Goal: Book appointment/travel/reservation

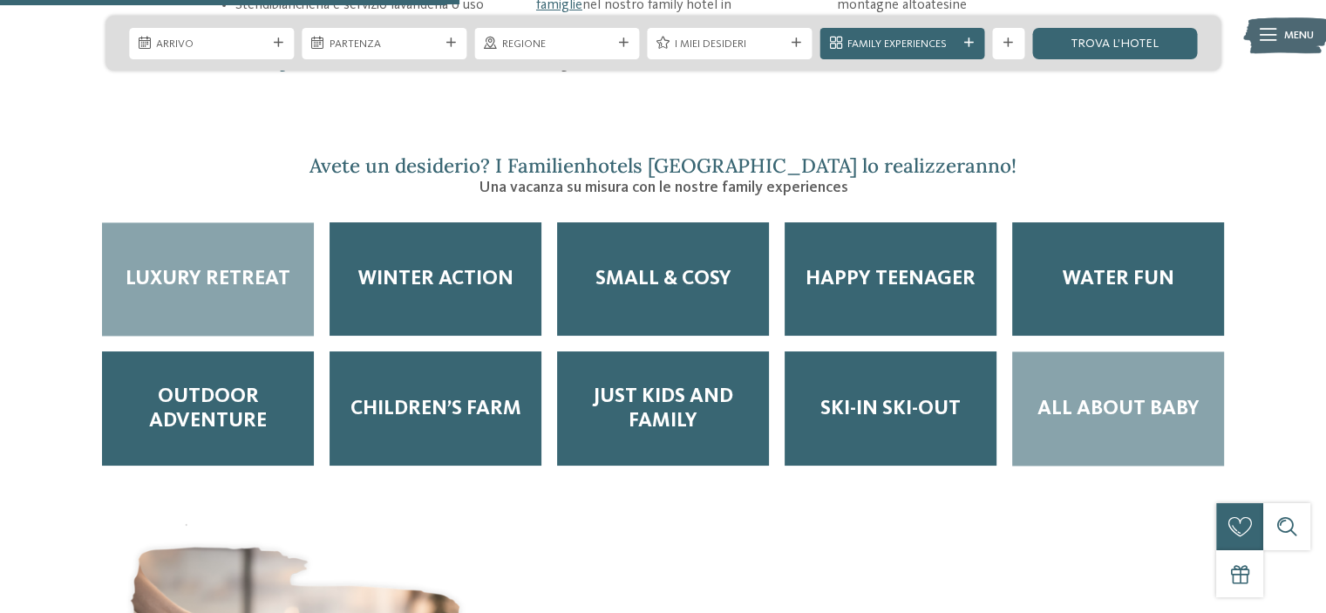
click at [1106, 397] on div "All about baby" at bounding box center [1118, 408] width 212 height 114
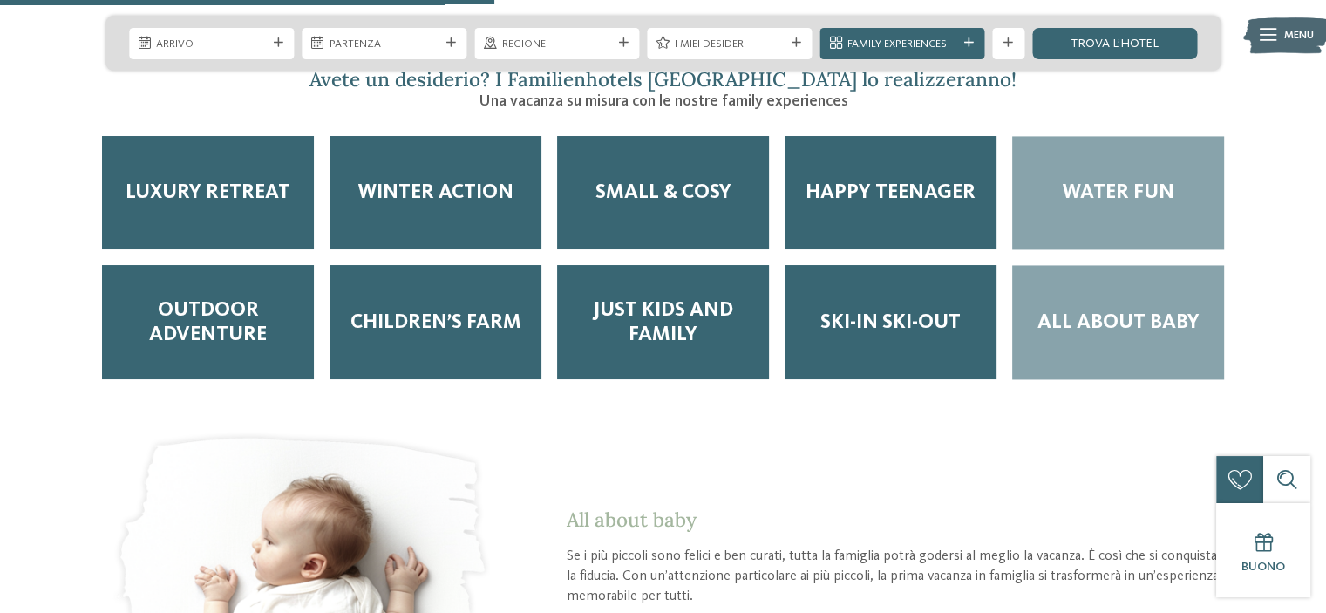
scroll to position [2528, 0]
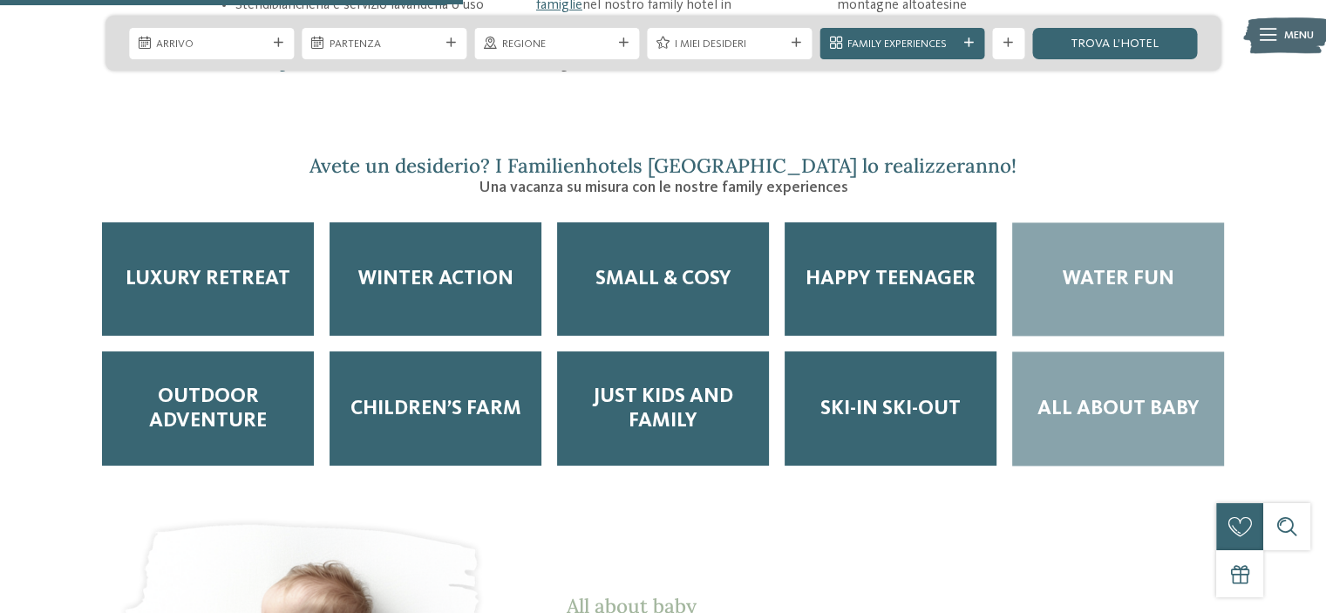
click at [1152, 268] on div "Water Fun" at bounding box center [1118, 279] width 212 height 114
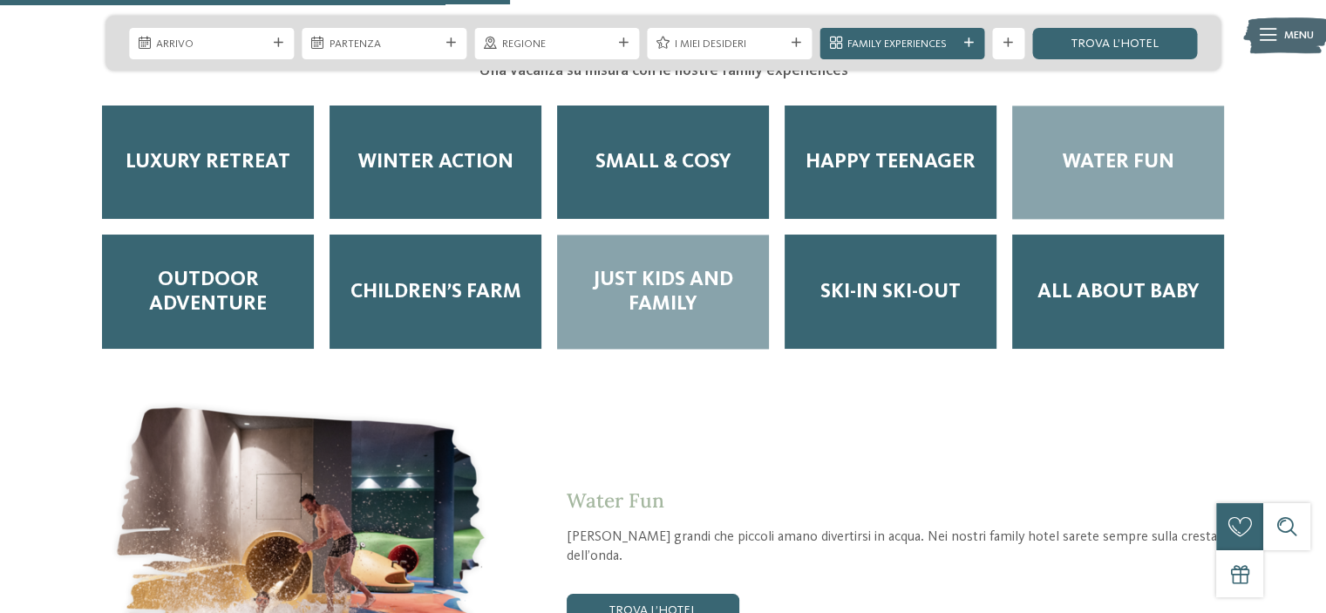
scroll to position [2615, 0]
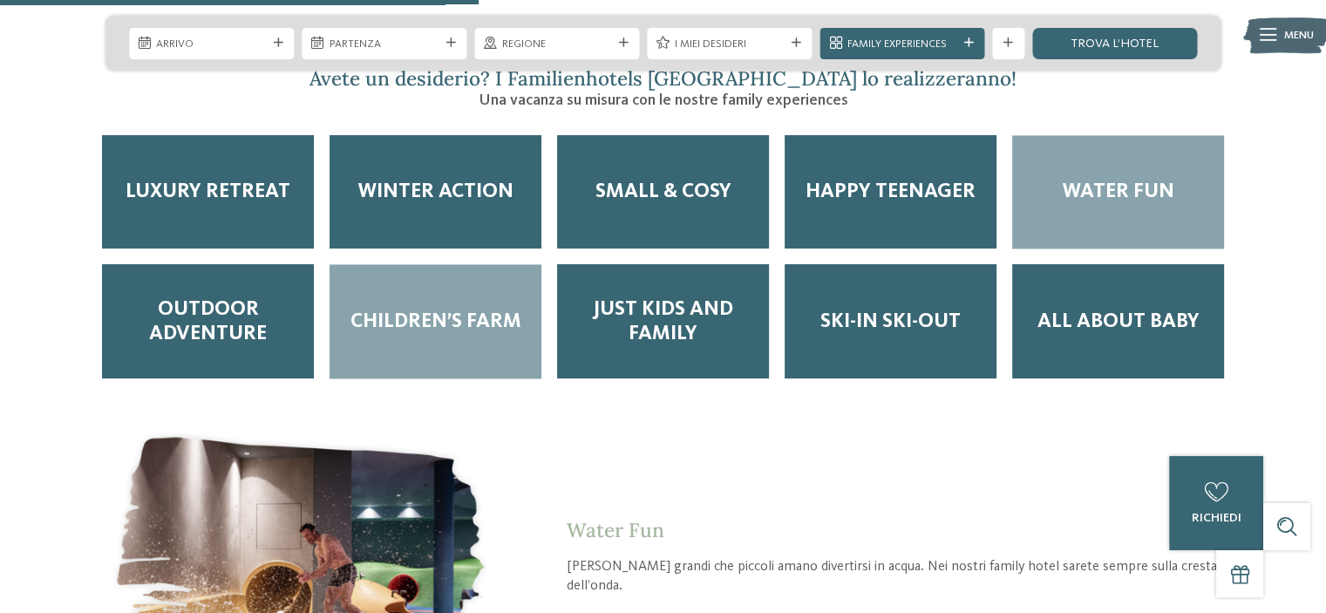
click at [371, 309] on span "Children’s Farm" at bounding box center [435, 321] width 171 height 24
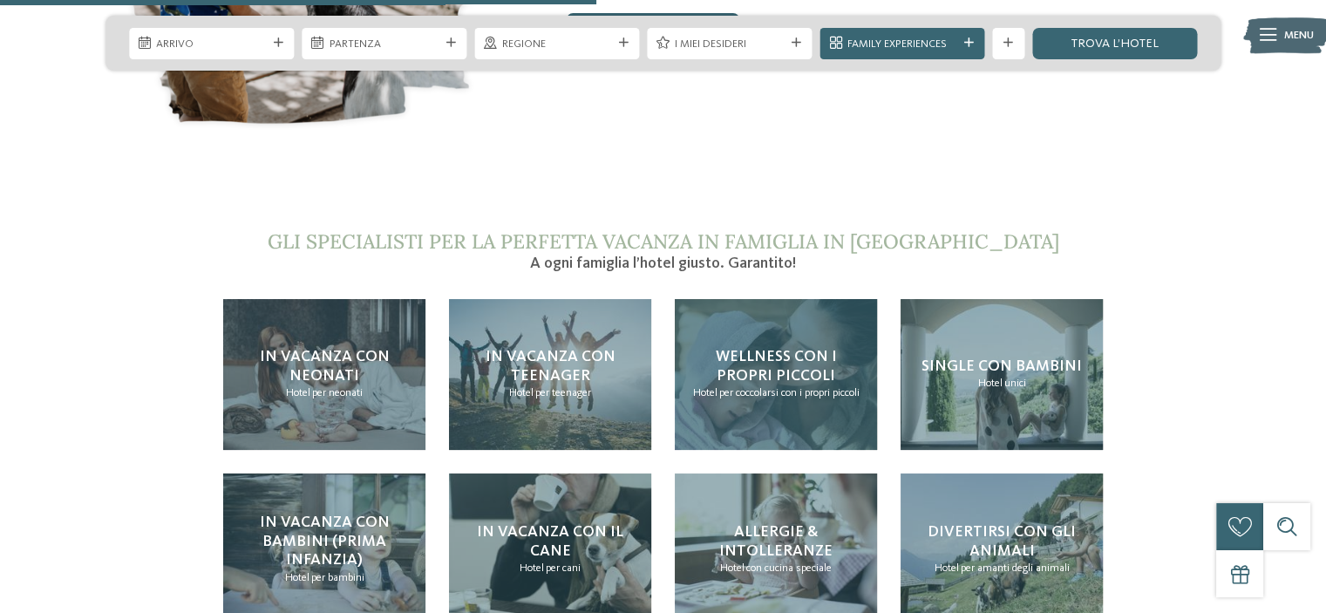
scroll to position [3312, 0]
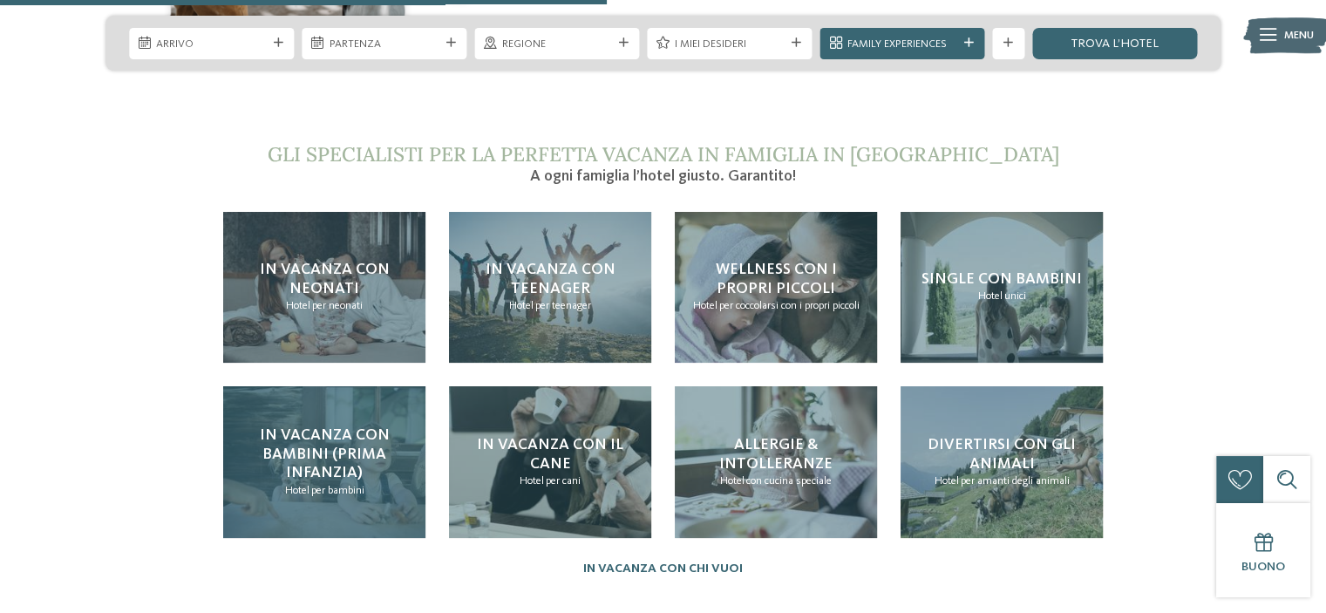
click at [370, 452] on div "In vacanza con bambini (prima infanzia) Hotel per bambini" at bounding box center [324, 462] width 202 height 152
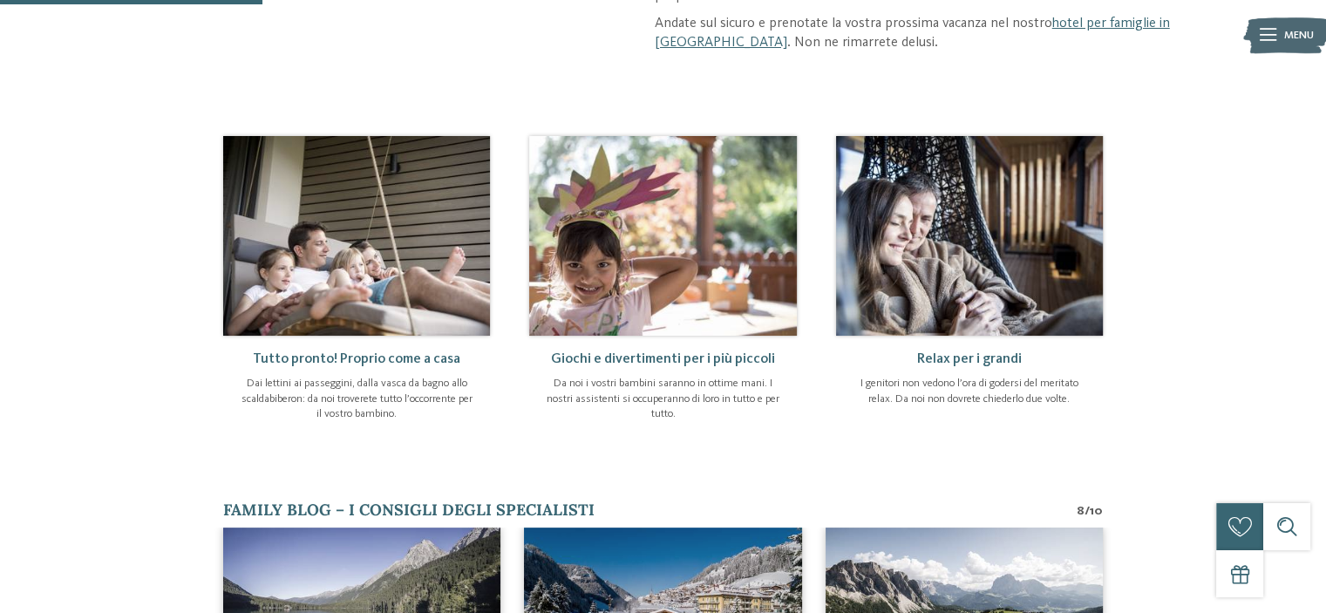
scroll to position [697, 0]
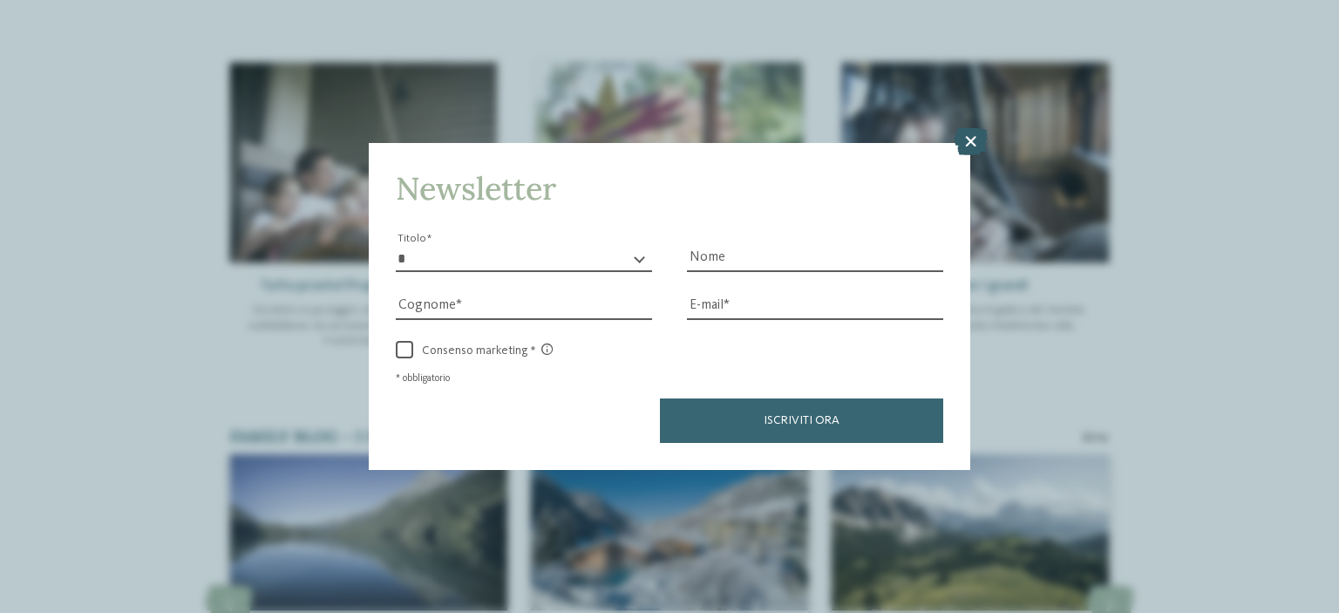
click at [977, 144] on icon at bounding box center [971, 141] width 34 height 28
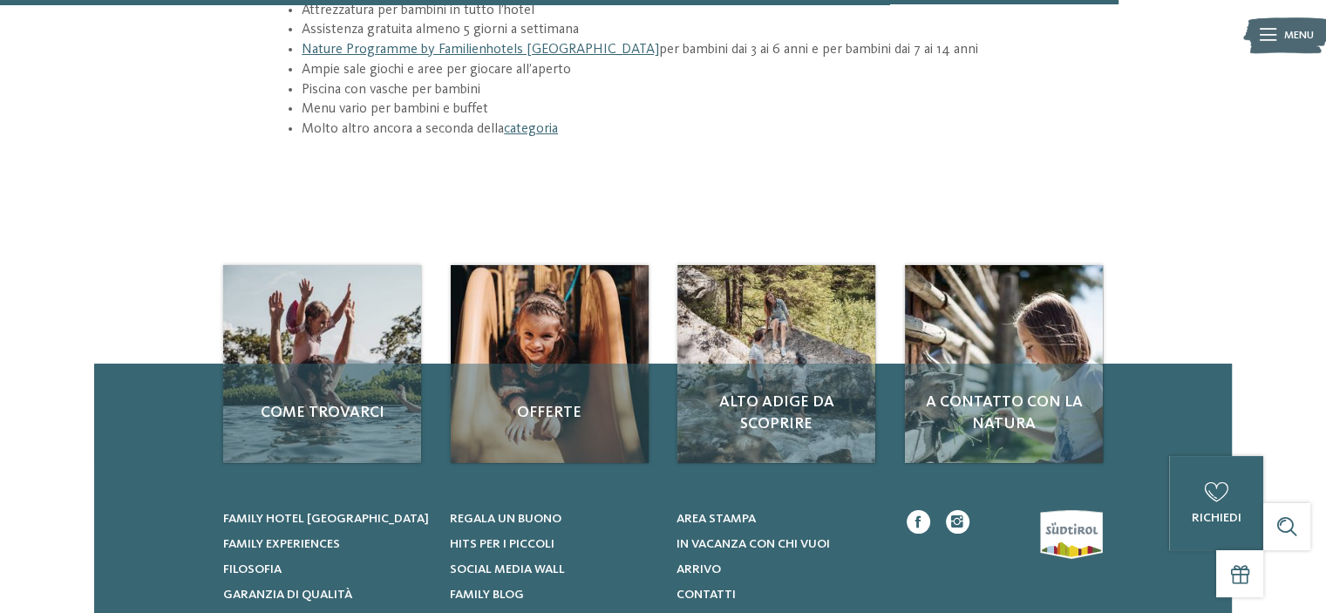
scroll to position [2441, 0]
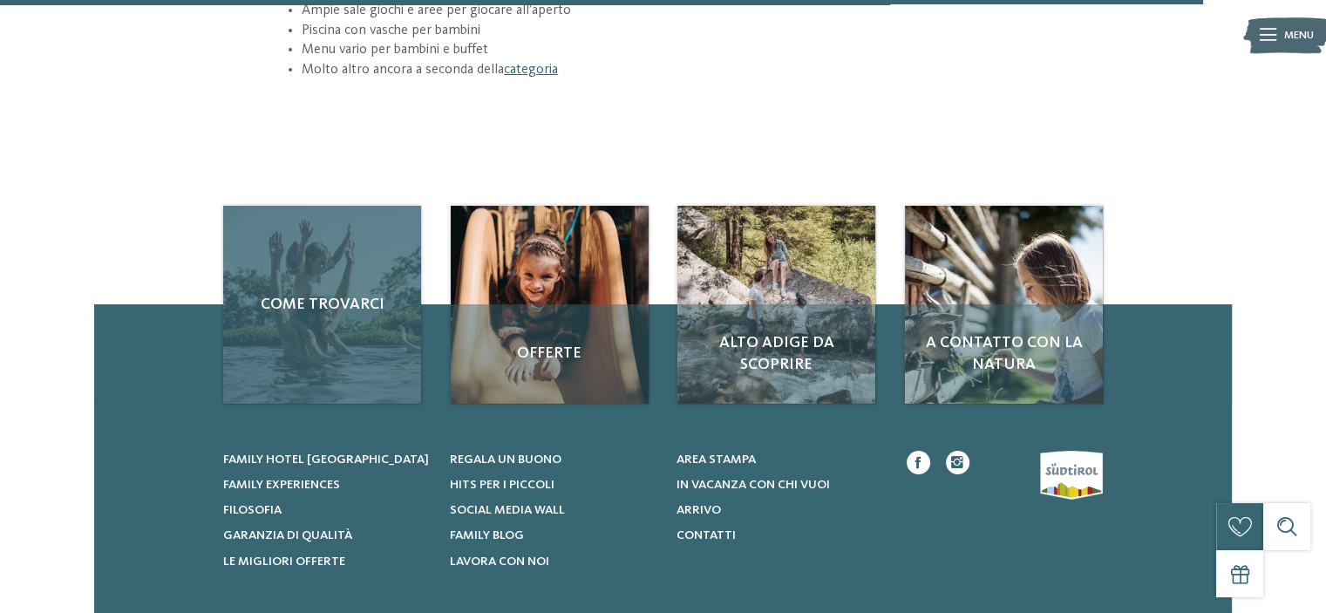
click at [333, 257] on div "Come trovarci" at bounding box center [322, 305] width 198 height 198
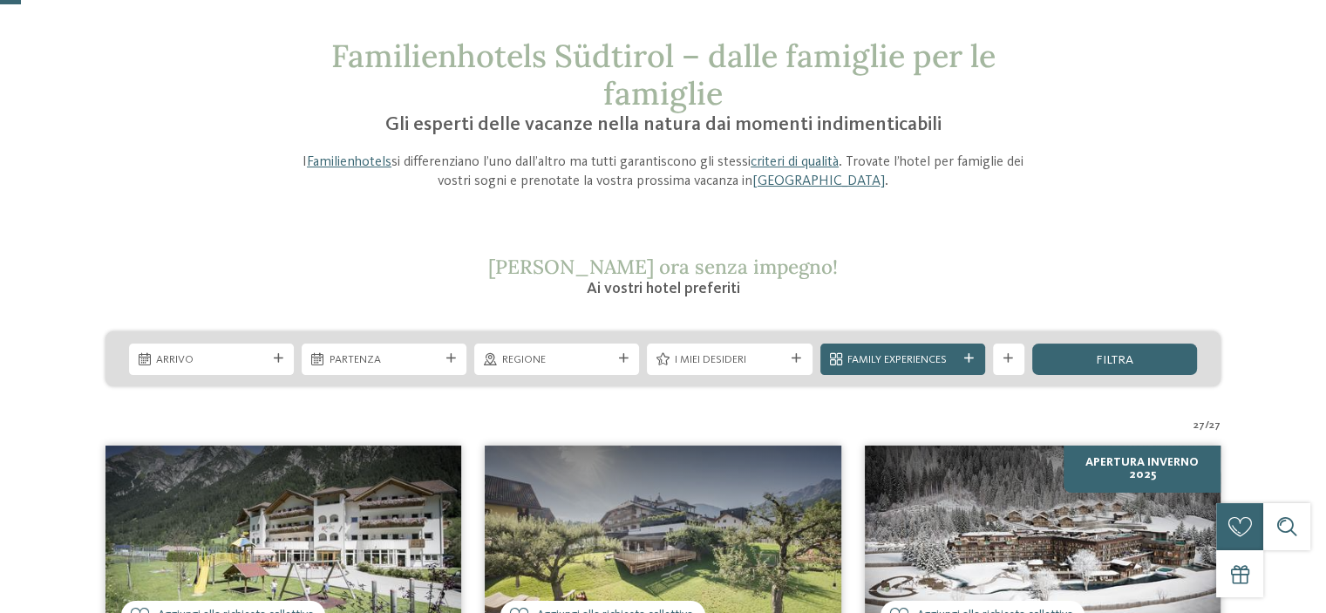
scroll to position [87, 0]
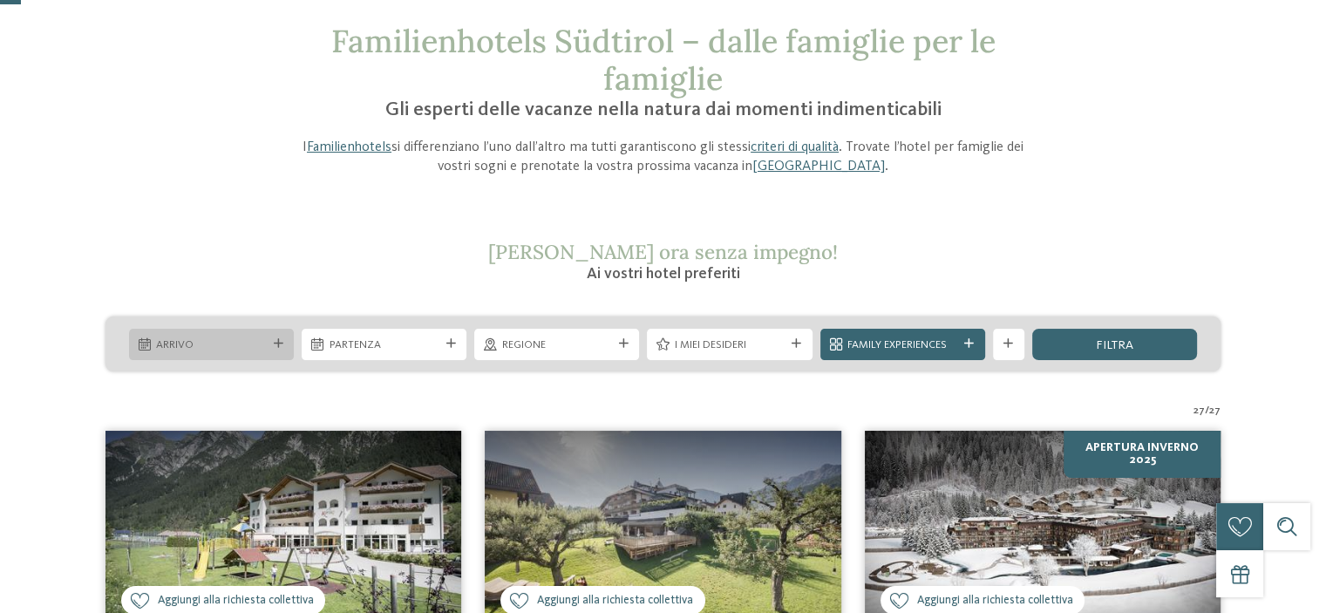
click at [279, 345] on icon at bounding box center [279, 344] width 10 height 10
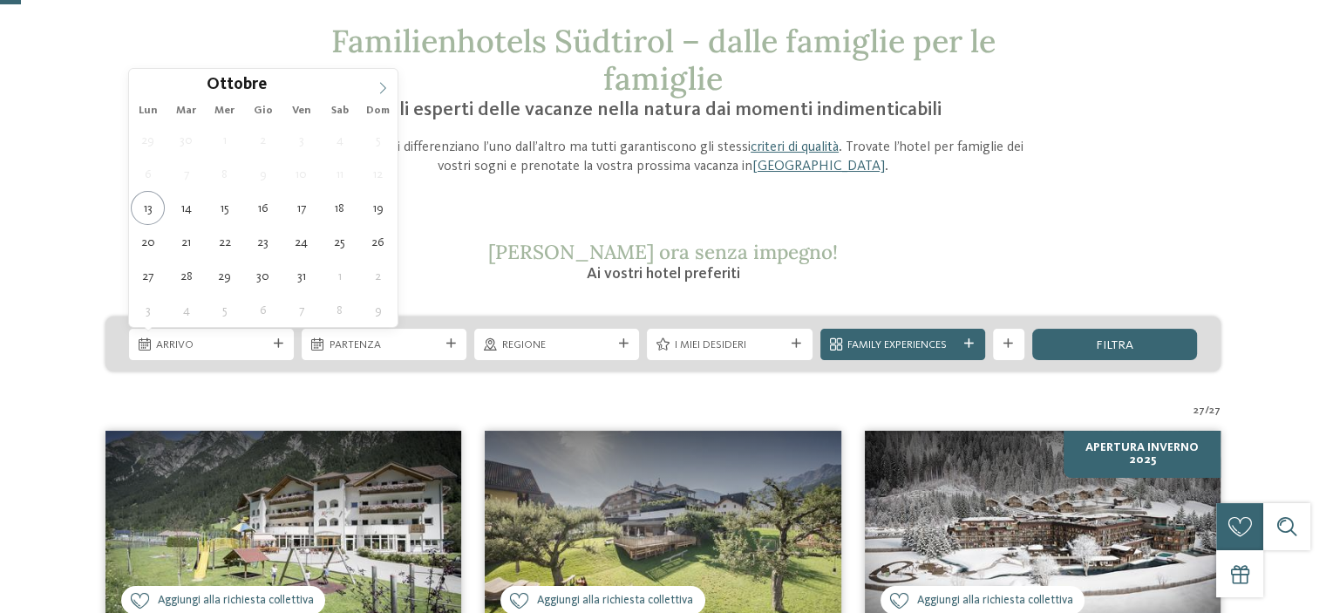
click at [382, 88] on icon at bounding box center [383, 88] width 12 height 12
type div "12.12.2025"
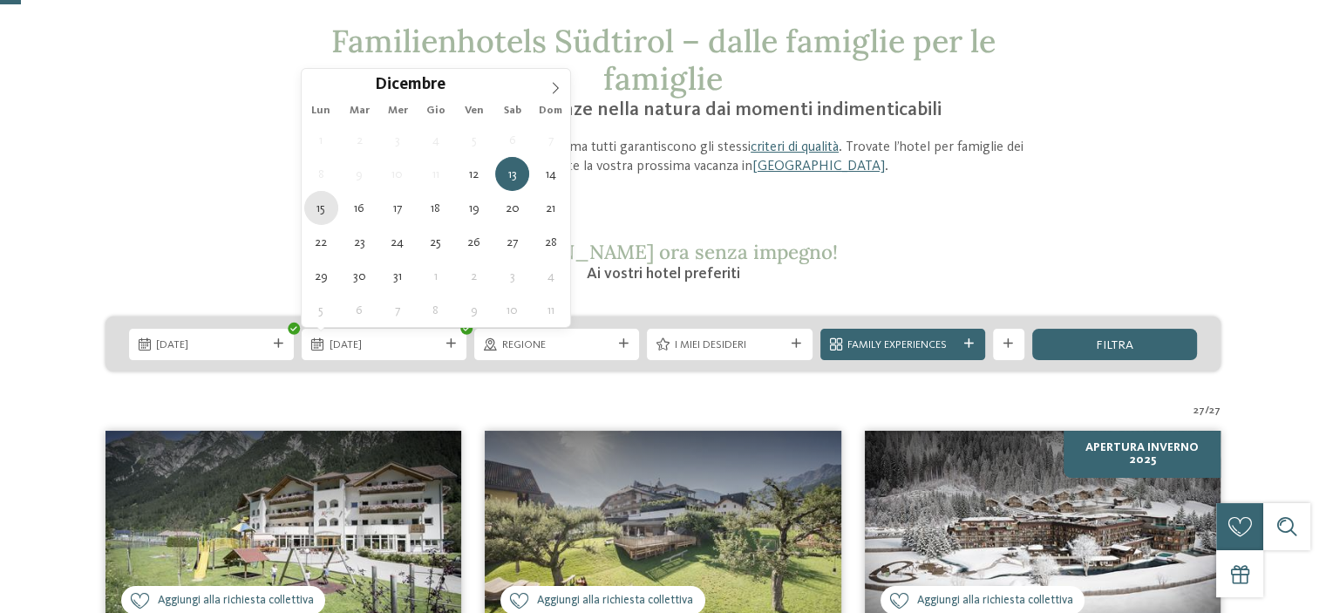
type div "15.12.2025"
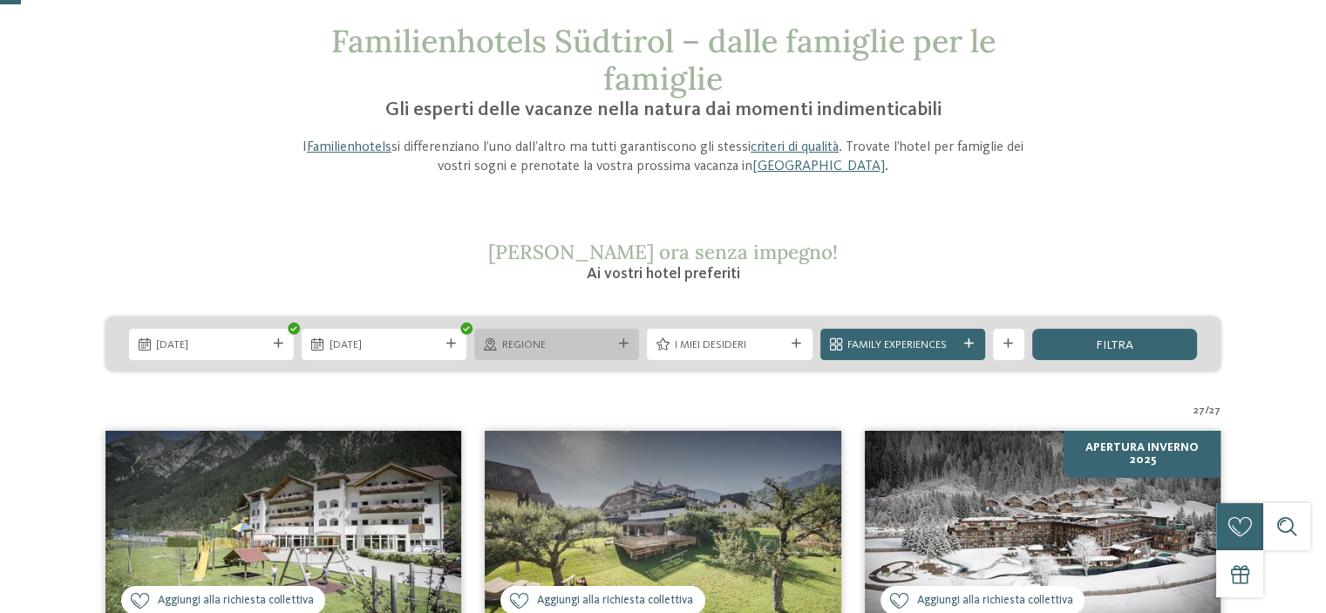
click at [591, 350] on span "Regione" at bounding box center [557, 345] width 110 height 16
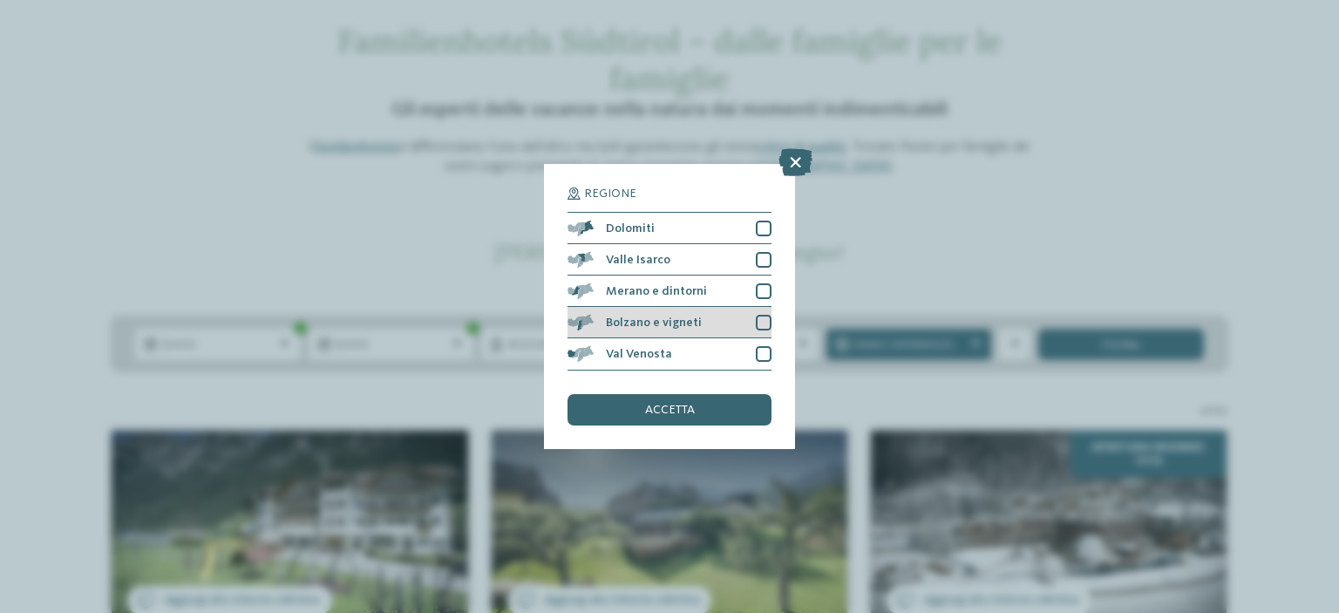
click at [765, 325] on div at bounding box center [764, 323] width 16 height 16
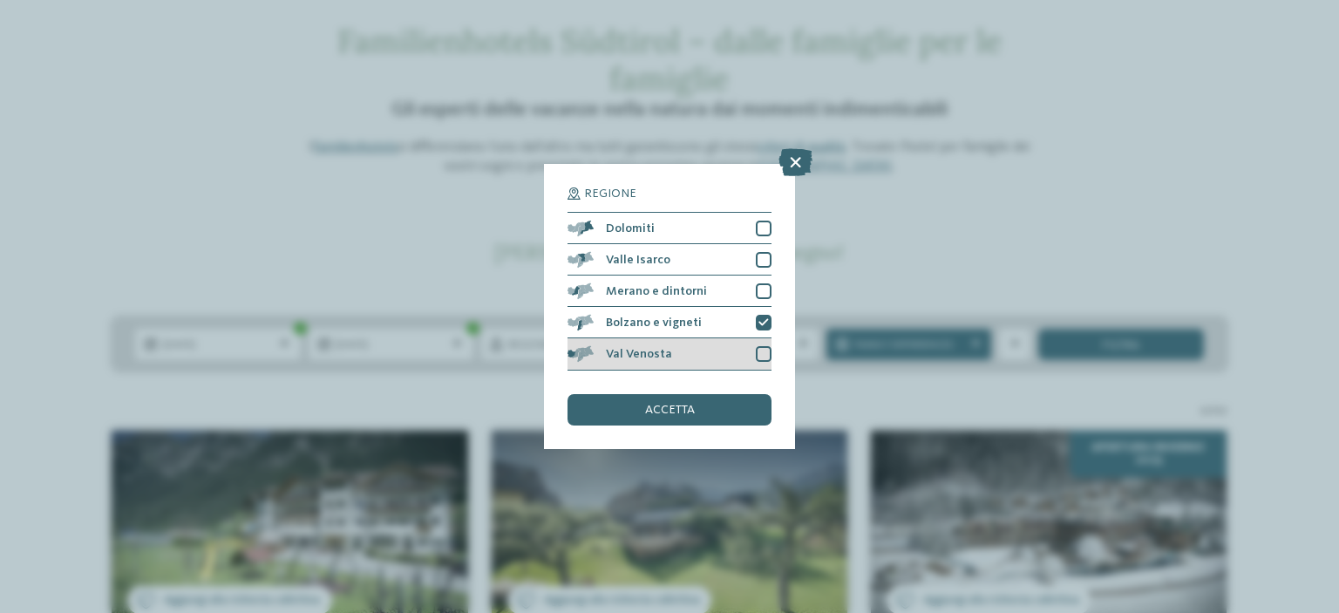
click at [758, 353] on div at bounding box center [764, 354] width 16 height 16
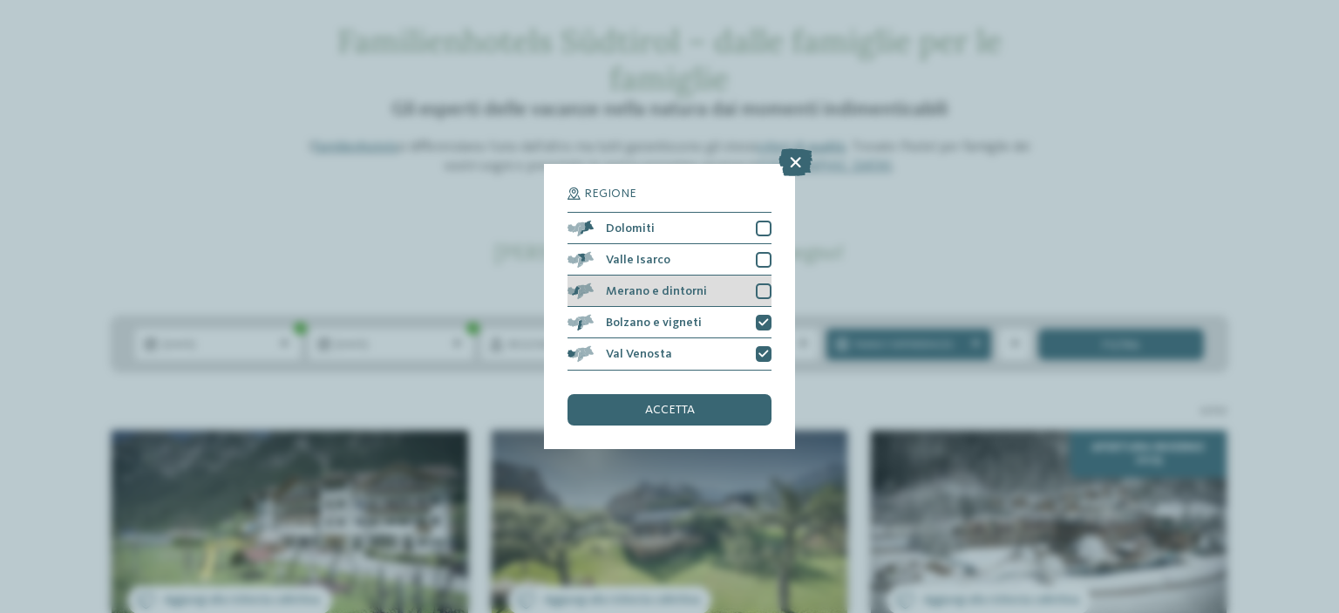
click at [762, 286] on div at bounding box center [764, 291] width 16 height 16
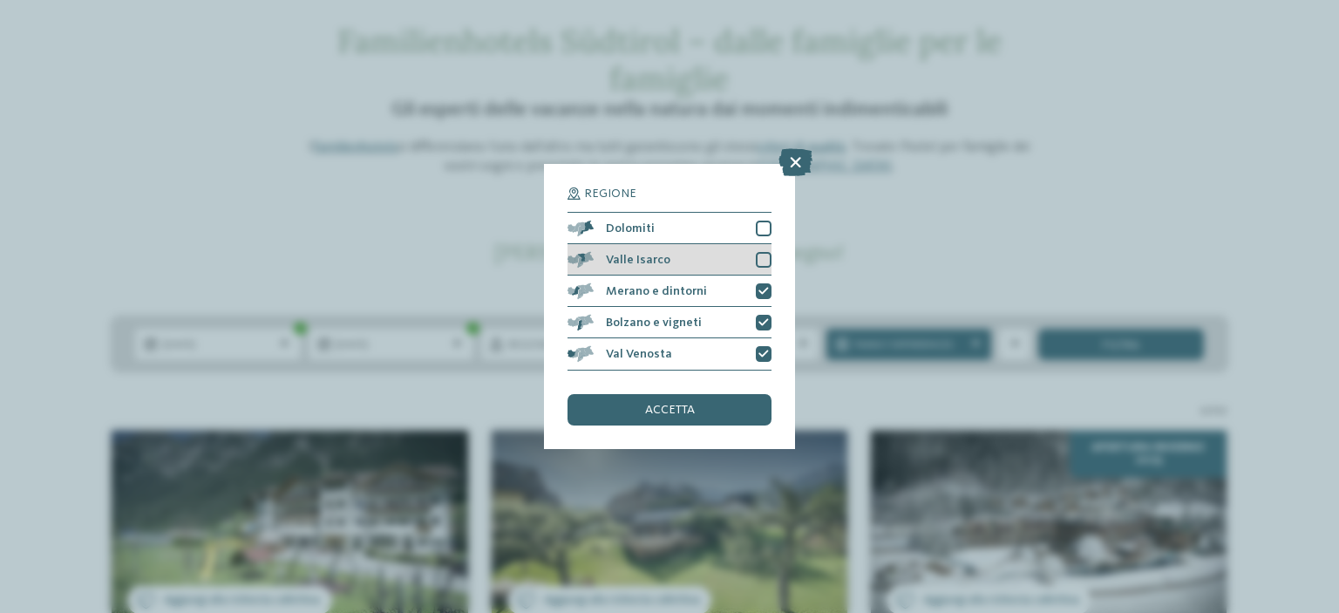
click at [761, 254] on div at bounding box center [764, 260] width 16 height 16
click at [763, 231] on div at bounding box center [764, 229] width 16 height 16
click at [662, 405] on span "accetta" at bounding box center [670, 410] width 50 height 12
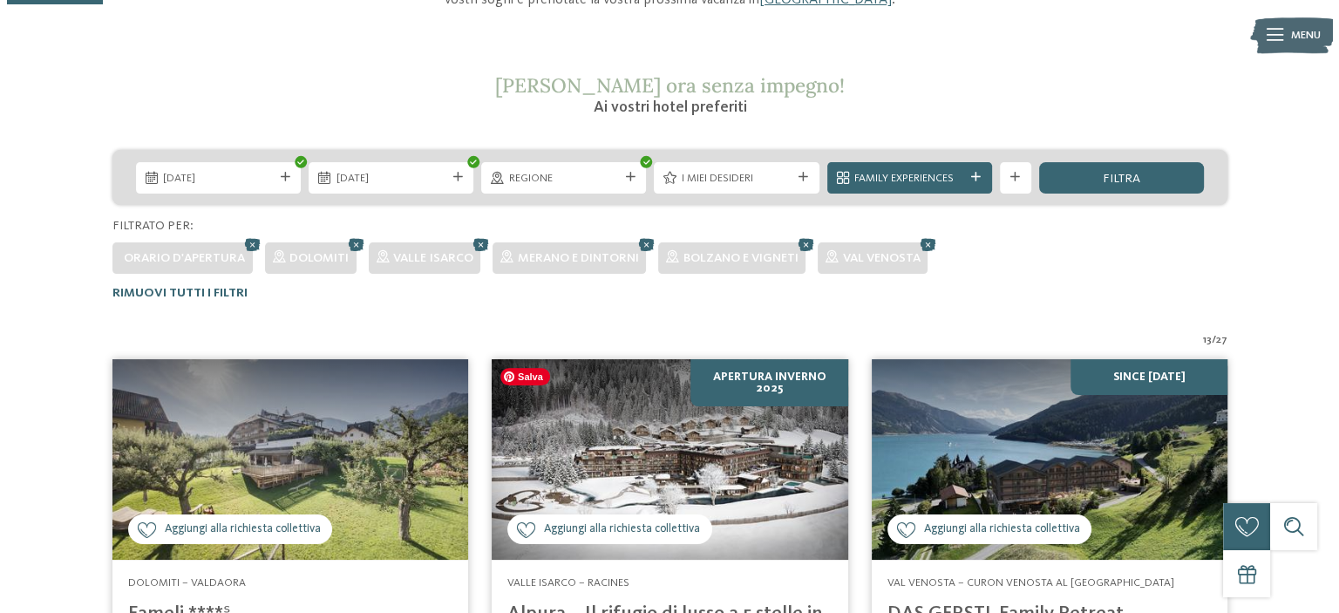
scroll to position [243, 0]
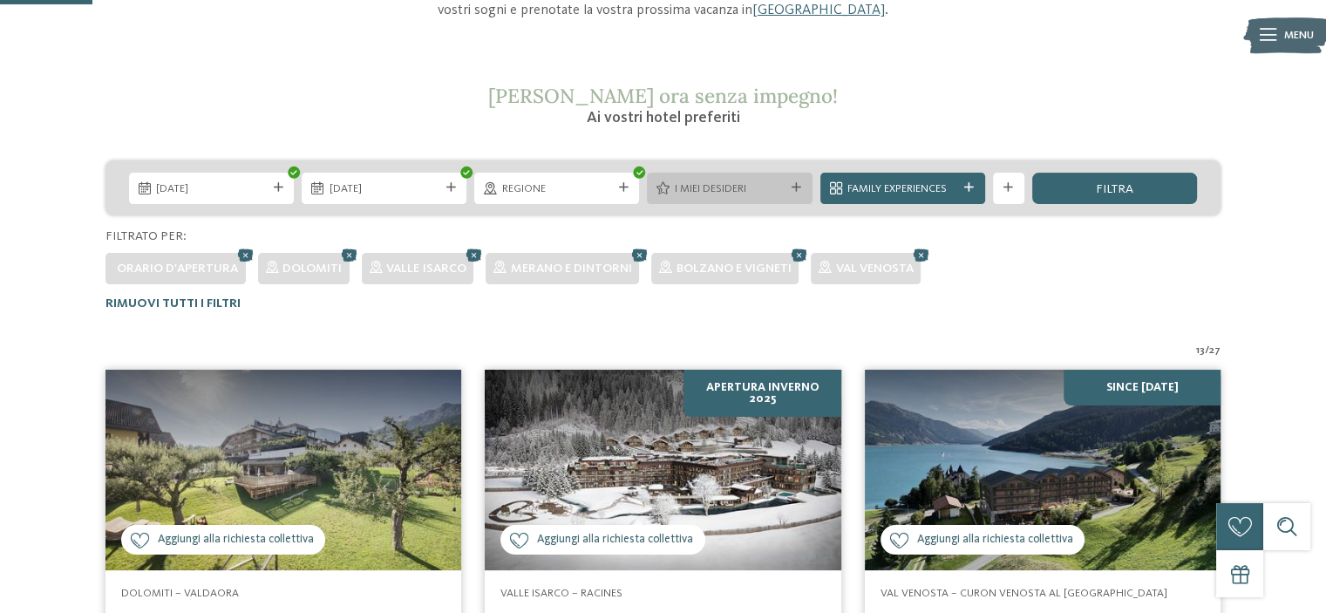
click at [733, 194] on span "I miei desideri" at bounding box center [730, 189] width 110 height 16
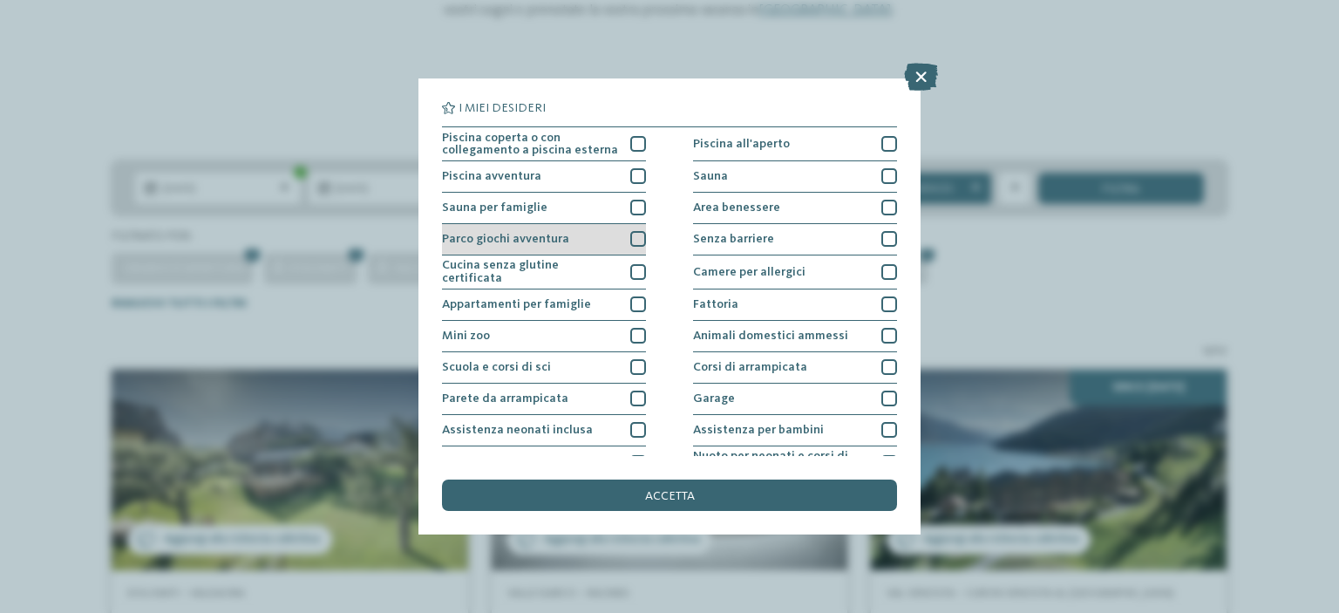
click at [622, 241] on div "Parco giochi avventura" at bounding box center [544, 239] width 204 height 31
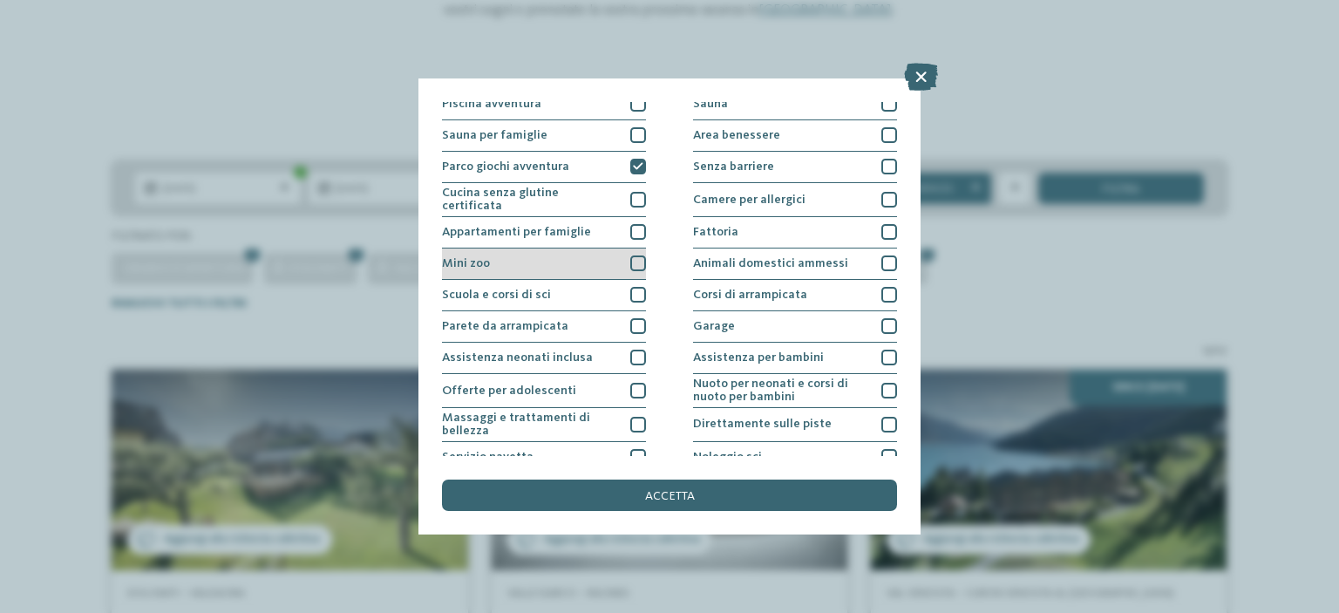
scroll to position [87, 0]
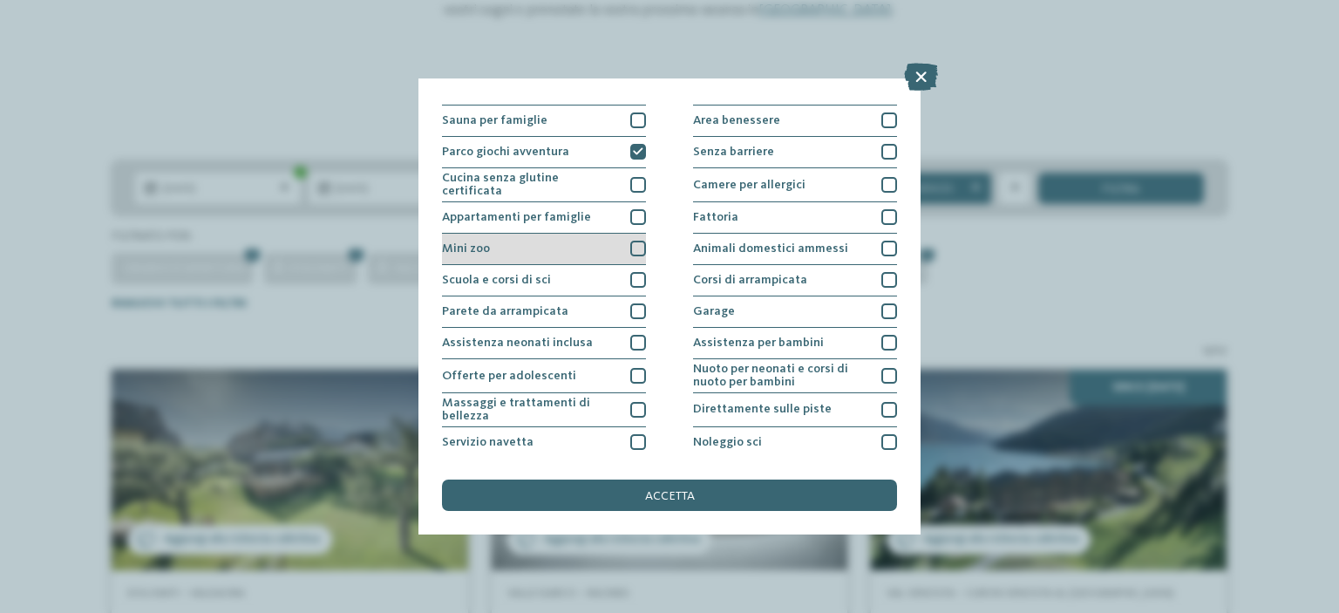
click at [630, 251] on div at bounding box center [638, 249] width 16 height 16
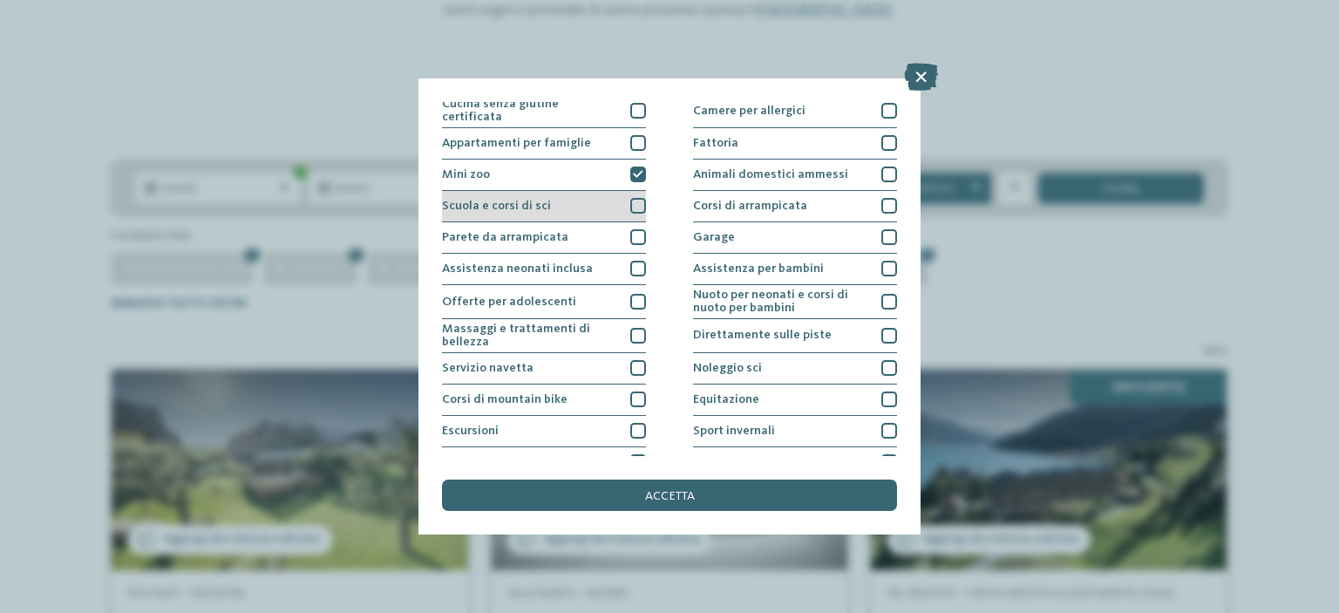
scroll to position [174, 0]
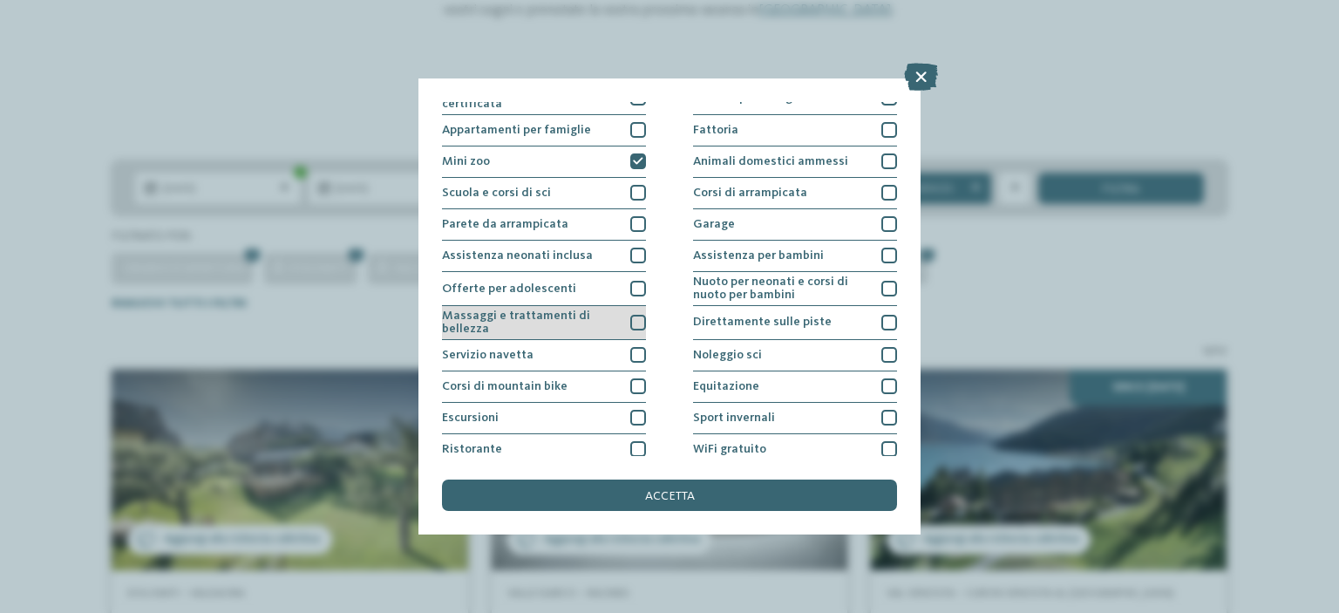
click at [564, 323] on span "Massaggi e trattamenti di bellezza" at bounding box center [530, 321] width 177 height 25
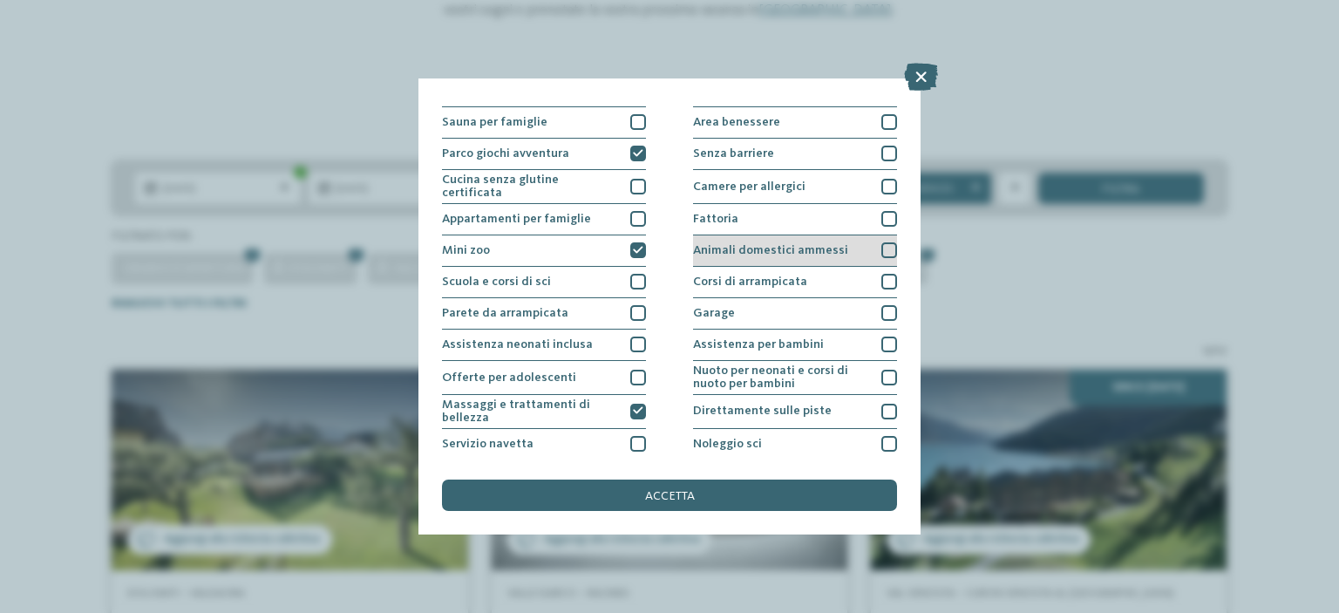
scroll to position [0, 0]
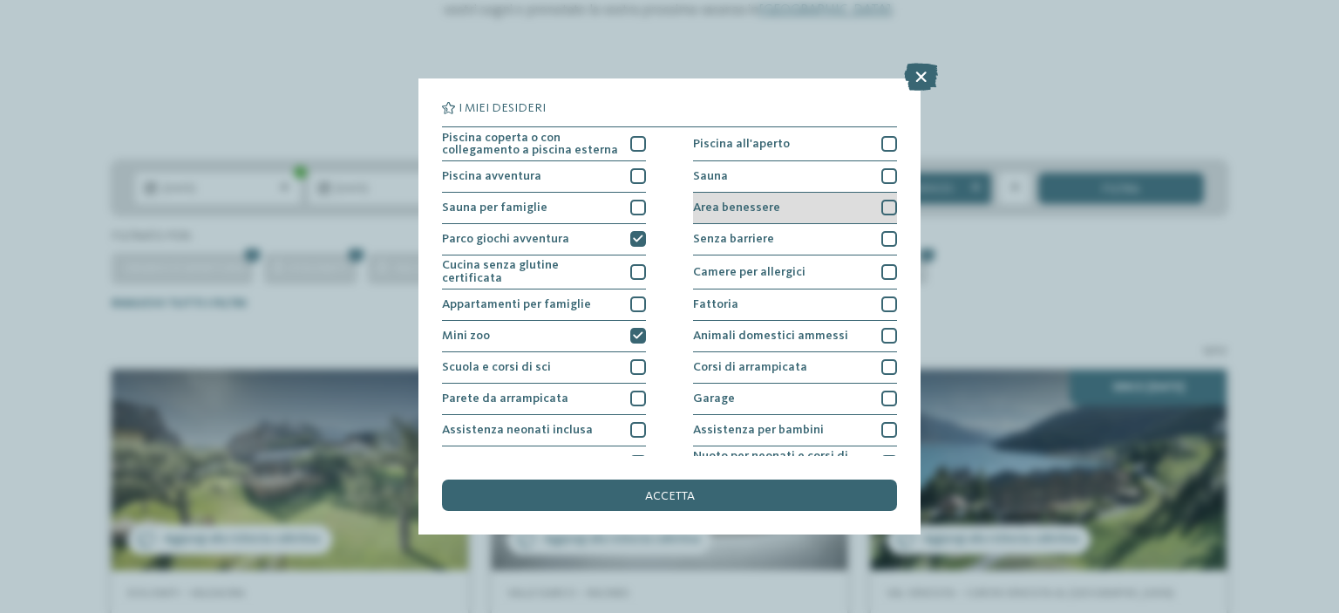
click at [848, 210] on div "Area benessere" at bounding box center [795, 208] width 204 height 31
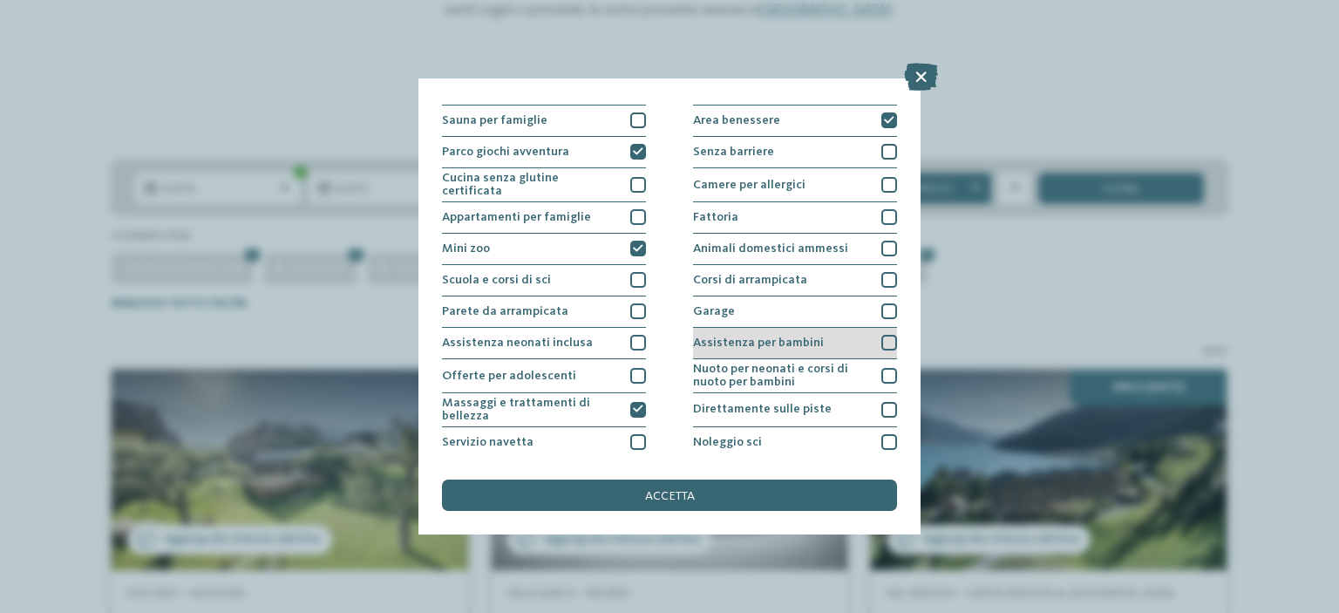
scroll to position [174, 0]
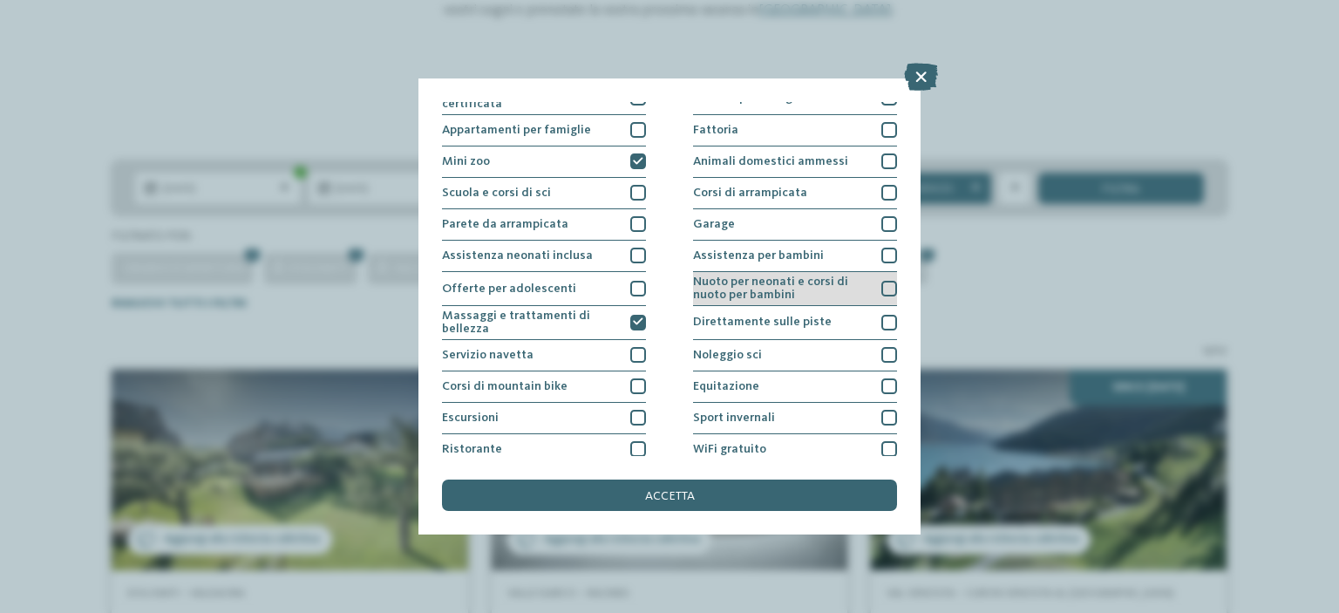
click at [821, 290] on span "Nuoto per neonati e corsi di nuoto per bambini" at bounding box center [781, 287] width 177 height 25
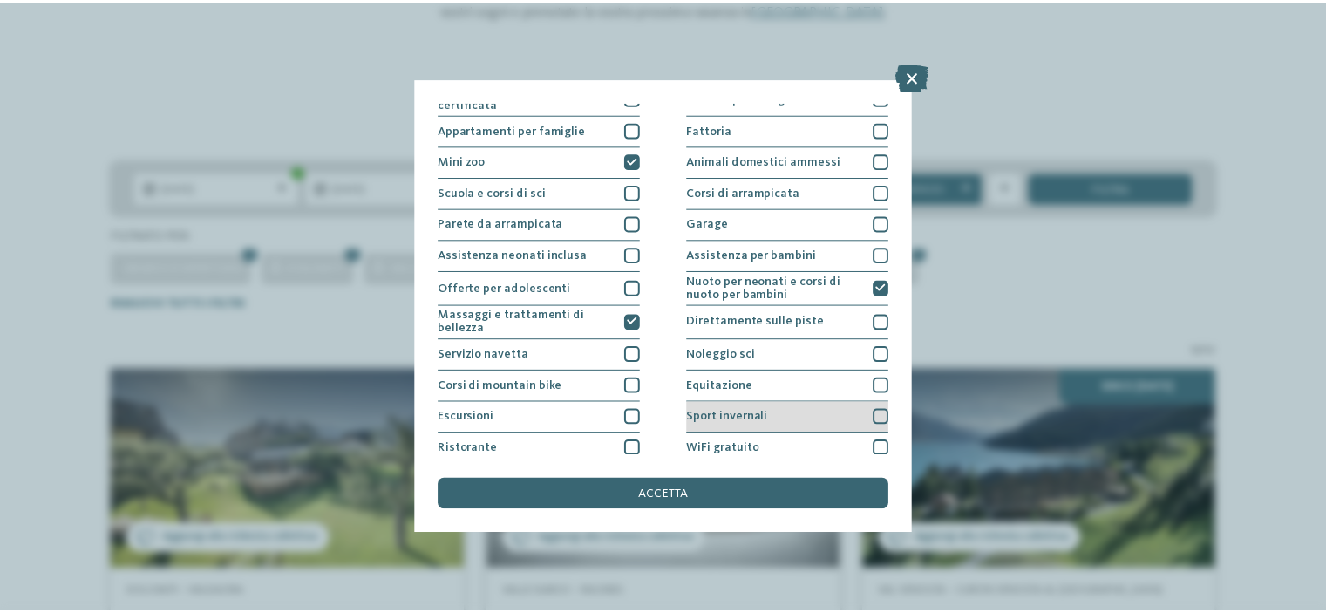
scroll to position [211, 0]
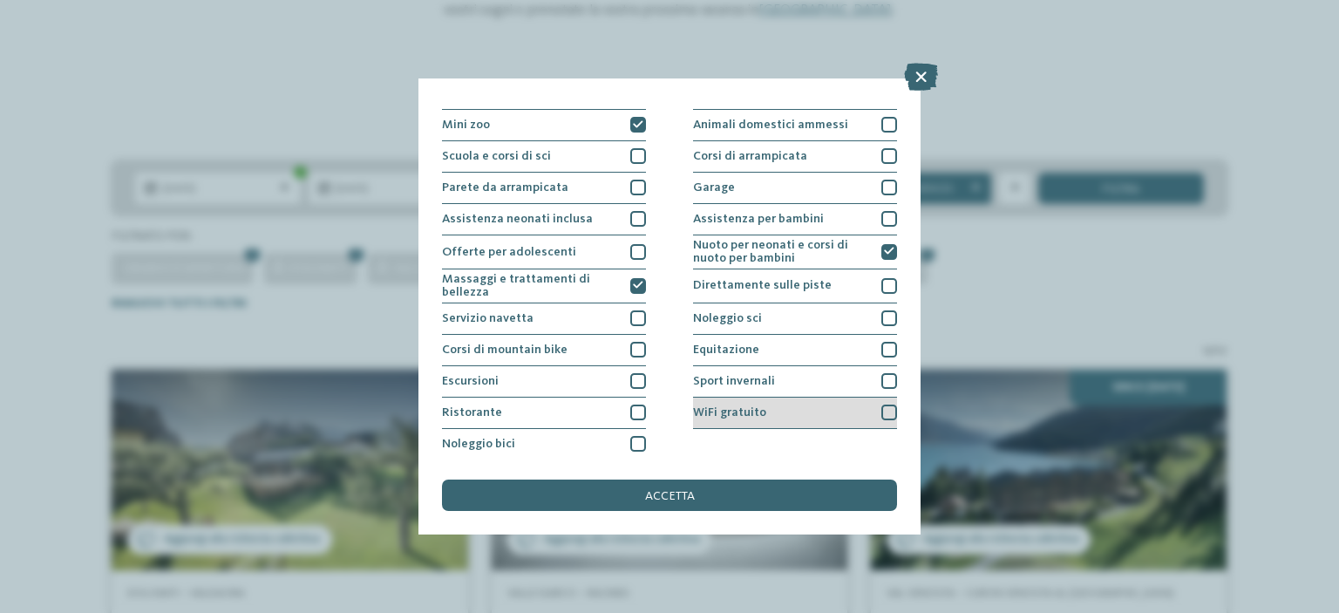
click at [841, 413] on div "WiFi gratuito" at bounding box center [795, 412] width 204 height 31
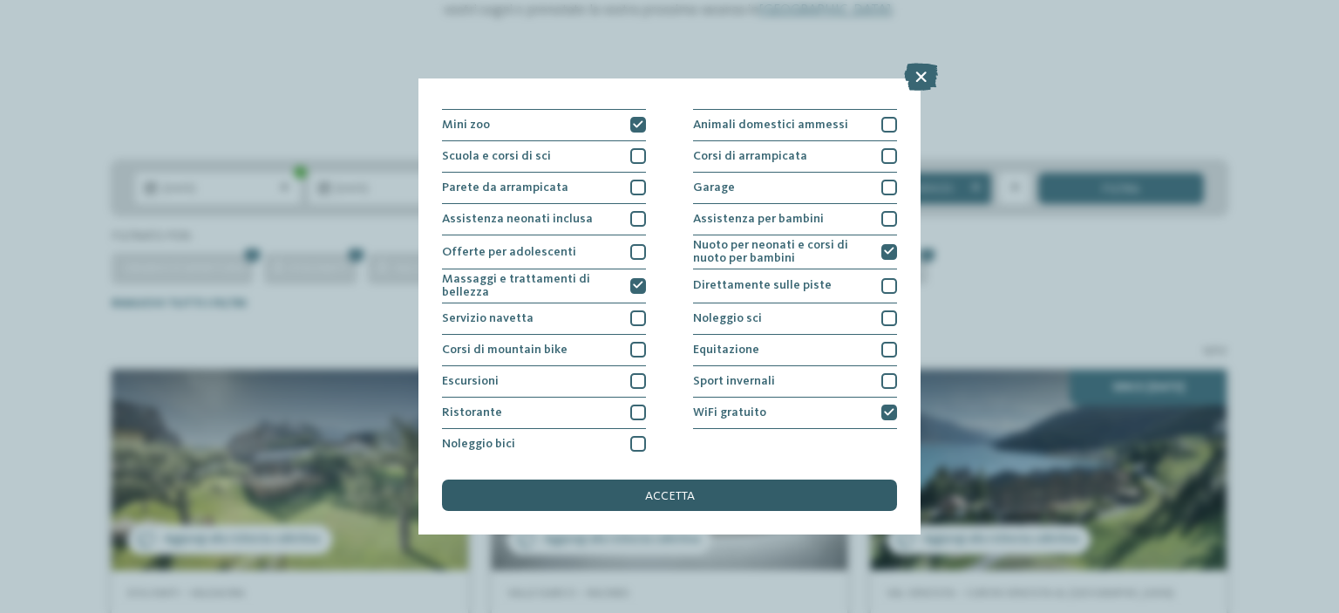
click at [664, 493] on span "accetta" at bounding box center [670, 496] width 50 height 12
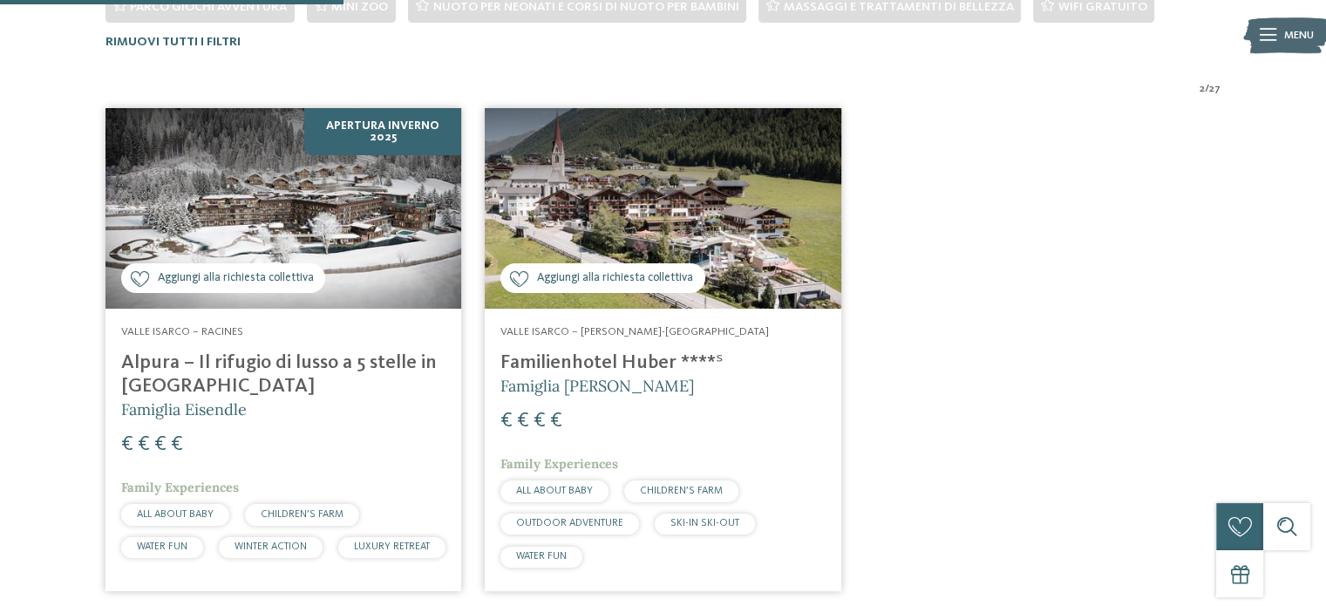
scroll to position [195, 0]
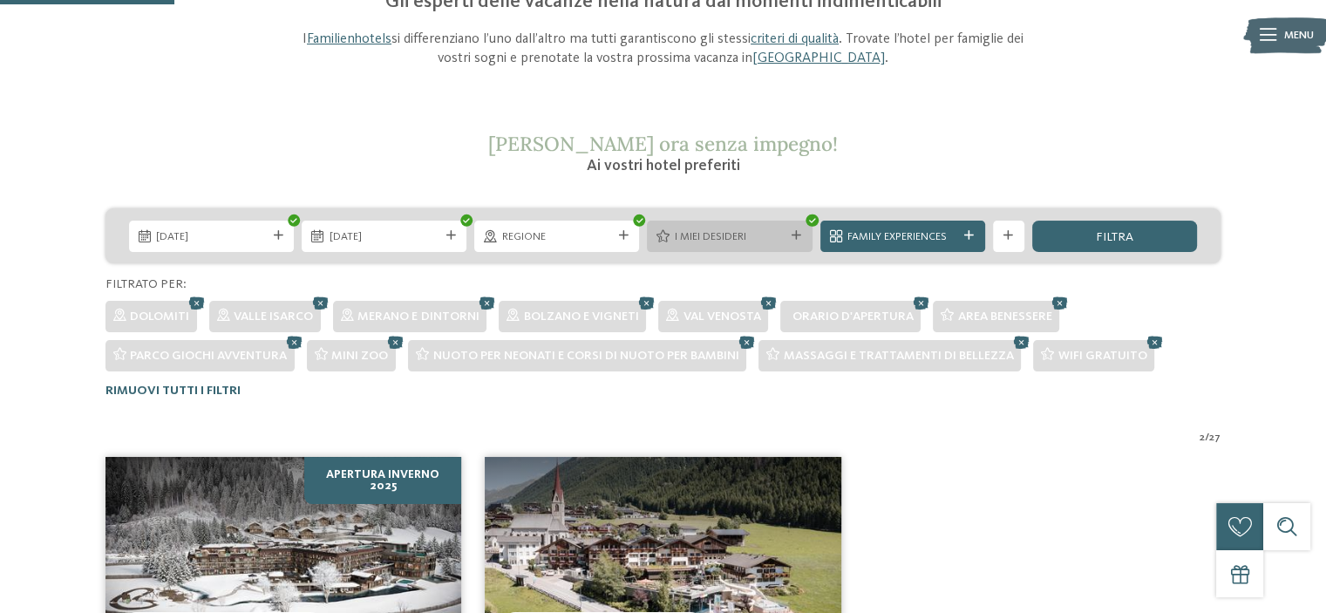
click at [725, 238] on span "I miei desideri" at bounding box center [730, 237] width 110 height 16
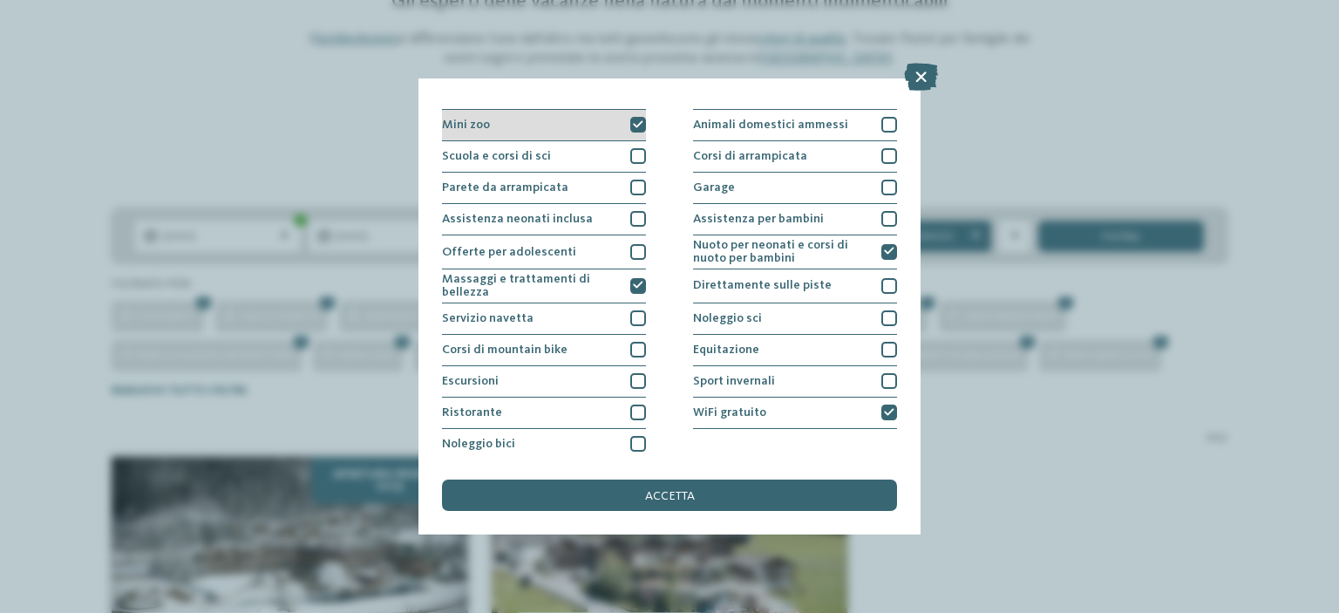
click at [600, 121] on div "Mini zoo" at bounding box center [544, 125] width 204 height 31
click at [678, 493] on span "accetta" at bounding box center [670, 496] width 50 height 12
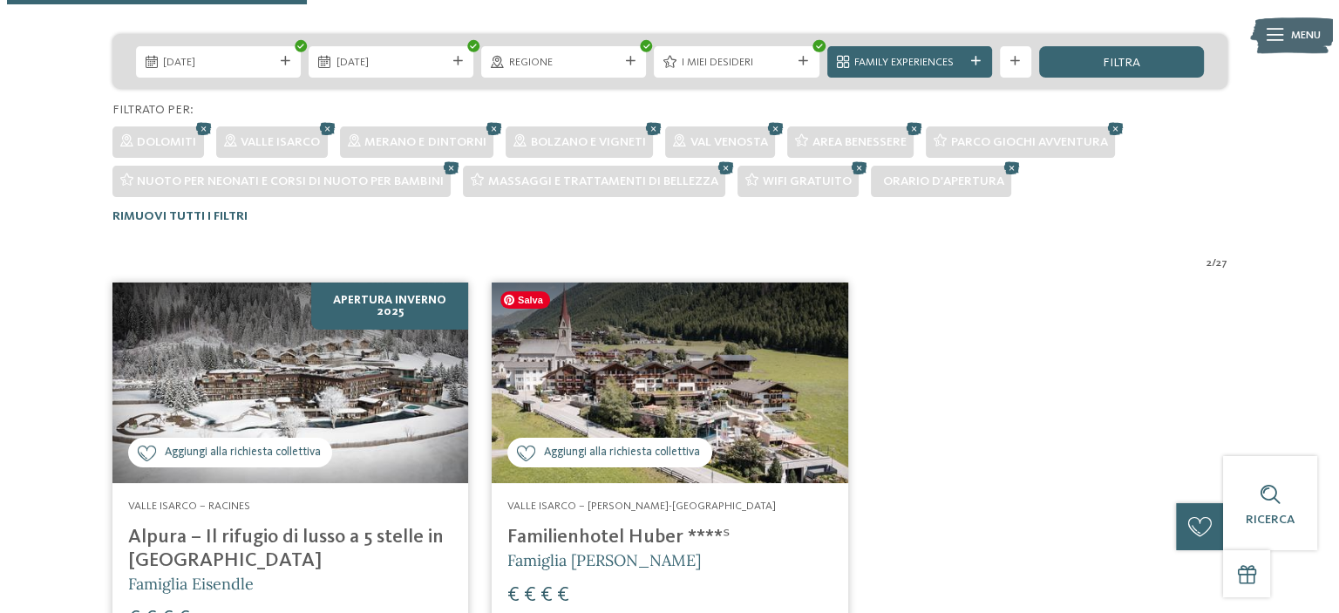
scroll to position [282, 0]
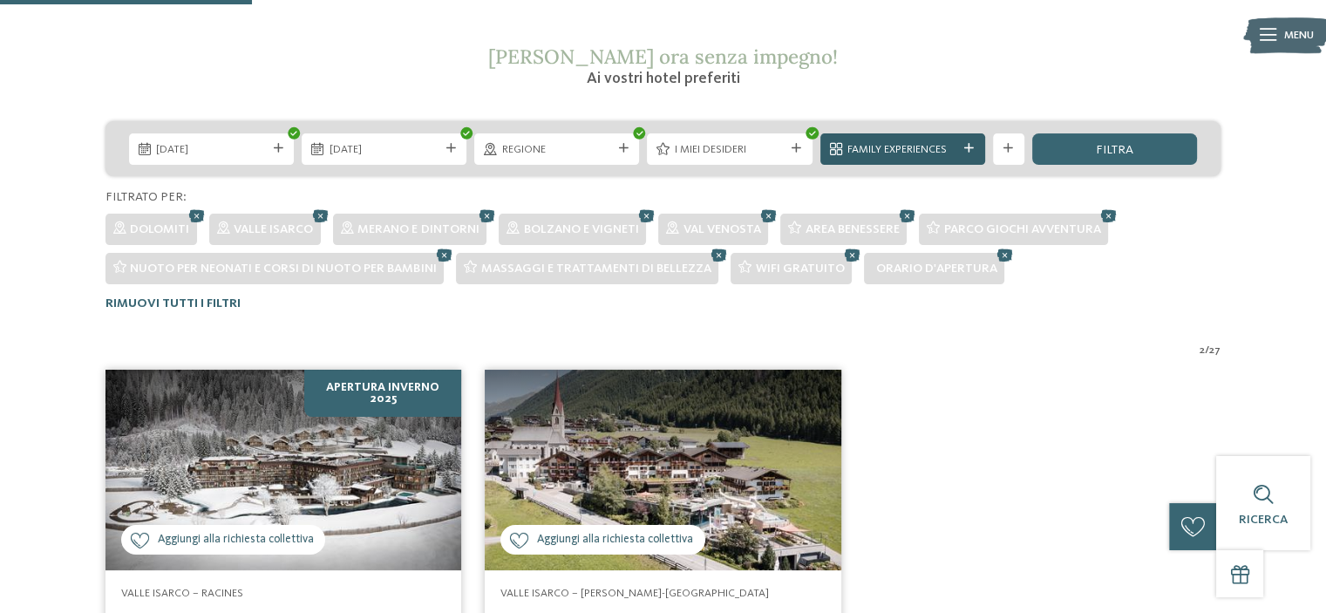
click at [879, 146] on span "Family Experiences" at bounding box center [902, 150] width 110 height 16
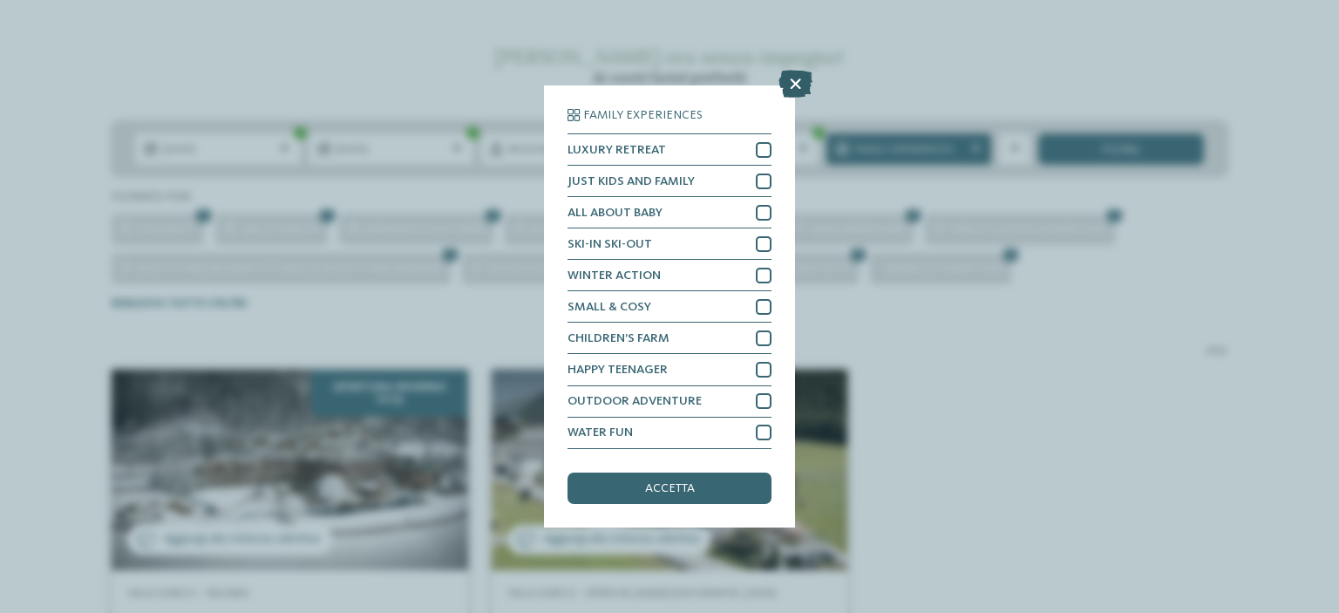
click at [792, 80] on icon at bounding box center [795, 85] width 34 height 28
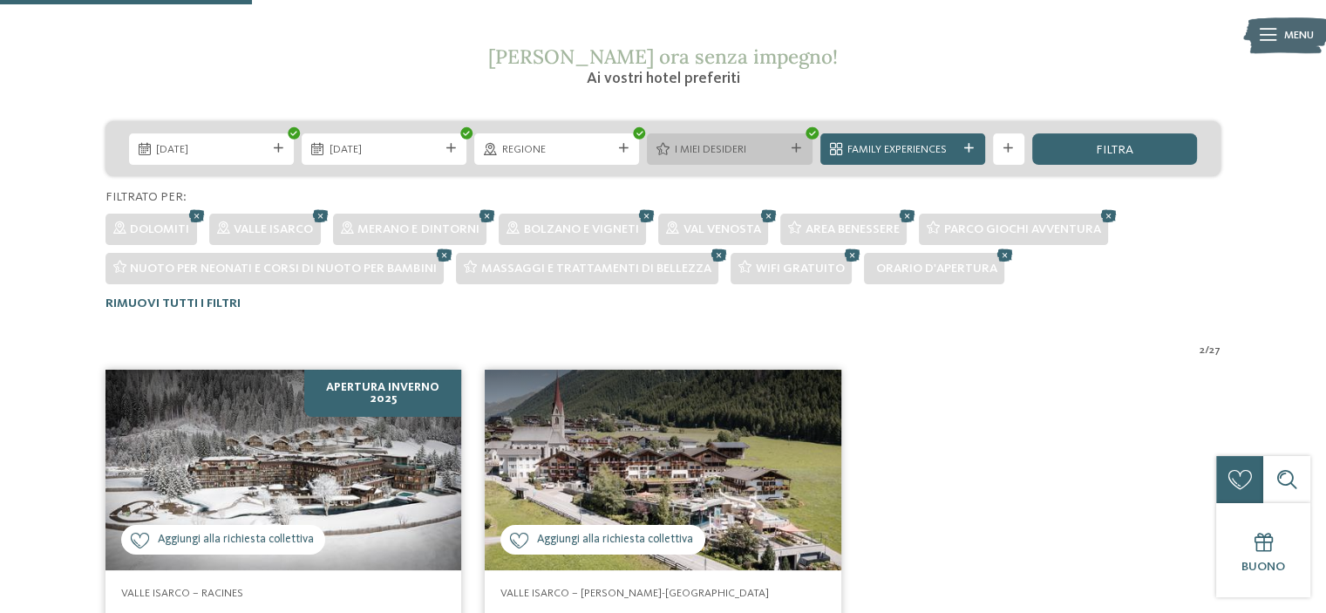
click at [696, 153] on span "I miei desideri" at bounding box center [730, 150] width 110 height 16
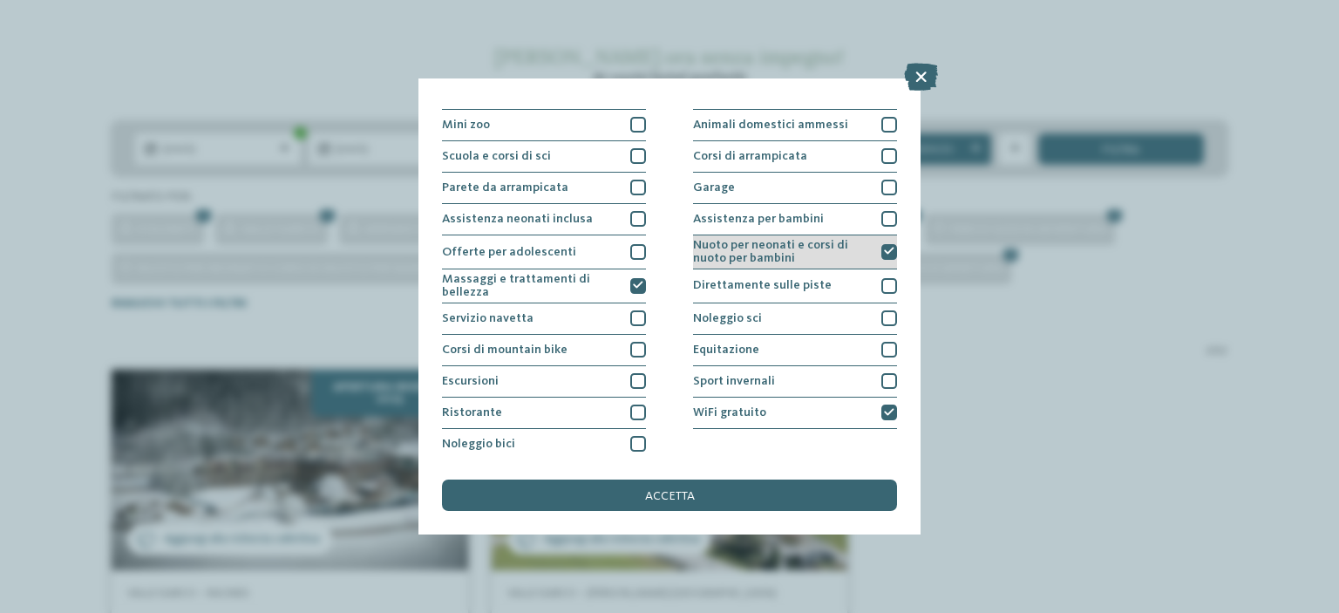
click at [862, 249] on div "Nuoto per neonati e corsi di nuoto per bambini" at bounding box center [795, 252] width 204 height 34
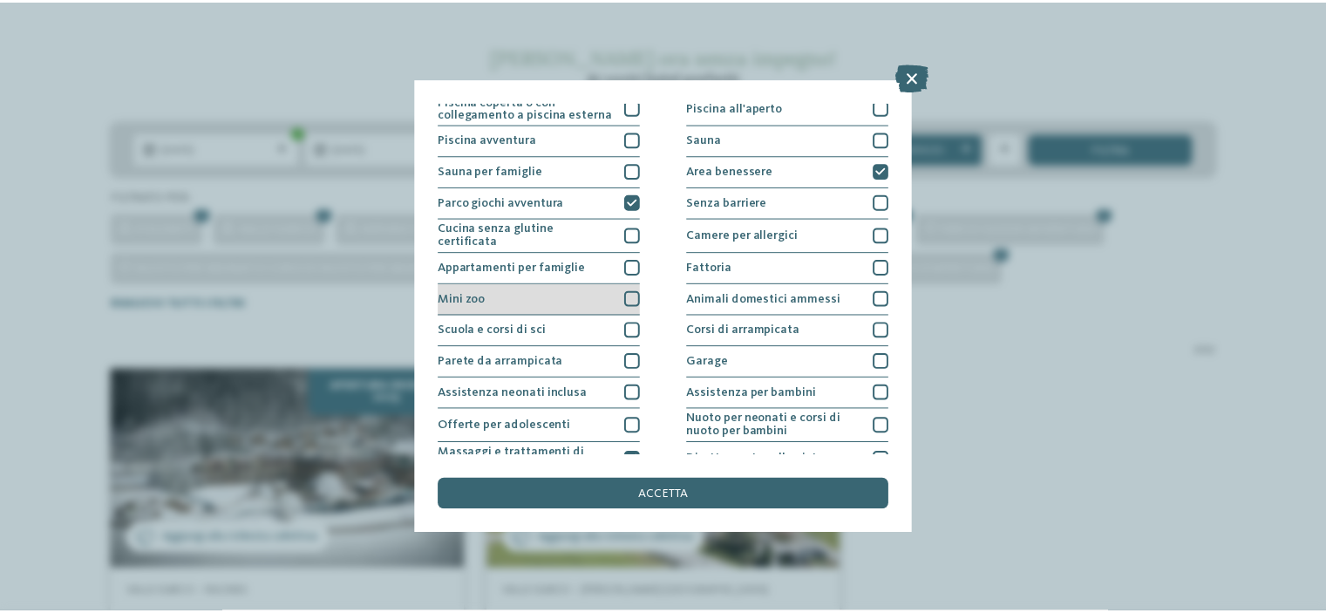
scroll to position [0, 0]
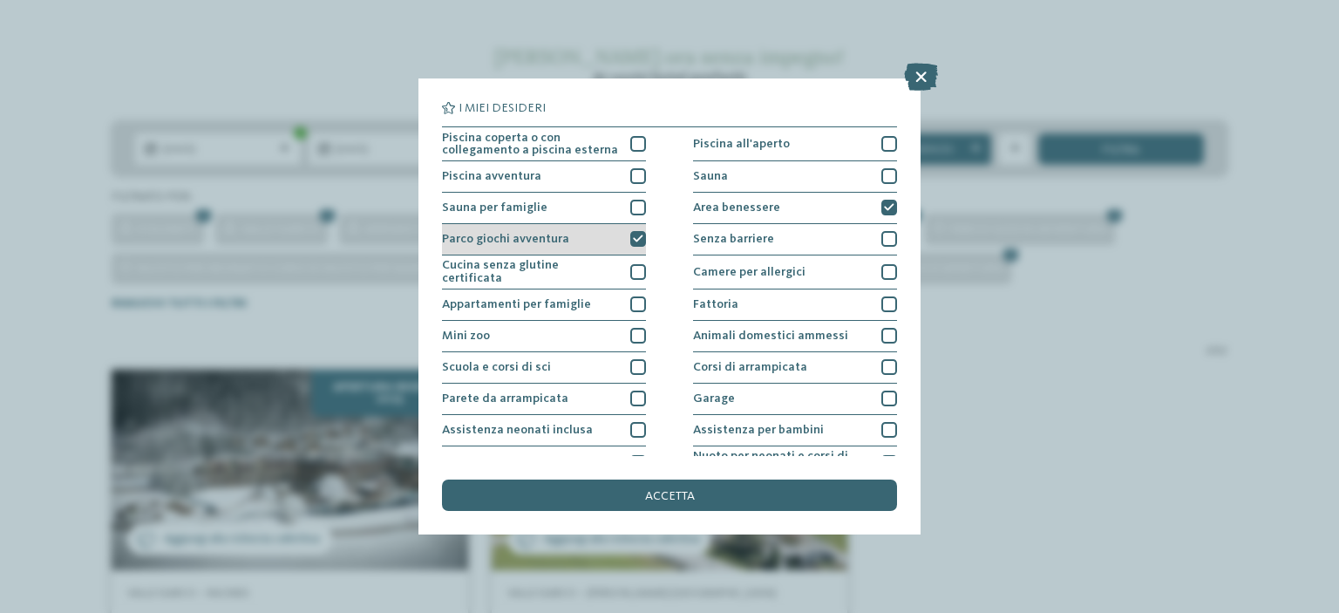
click at [613, 241] on div "Parco giochi avventura" at bounding box center [544, 239] width 204 height 31
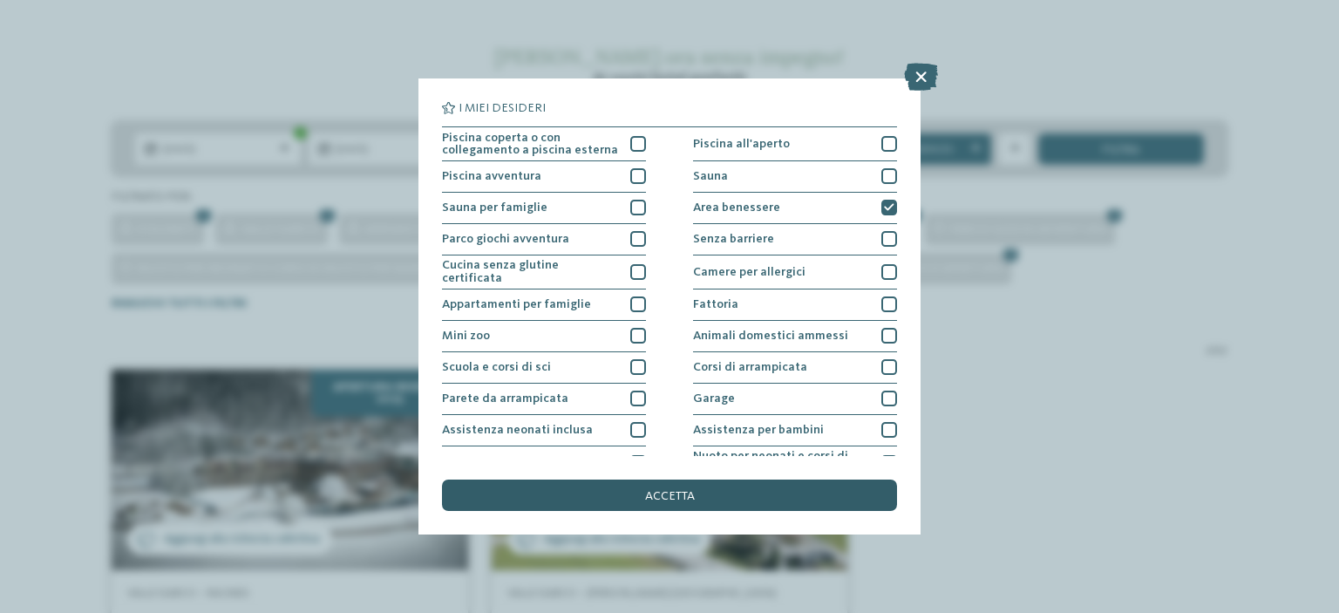
click at [632, 498] on div "accetta" at bounding box center [669, 494] width 455 height 31
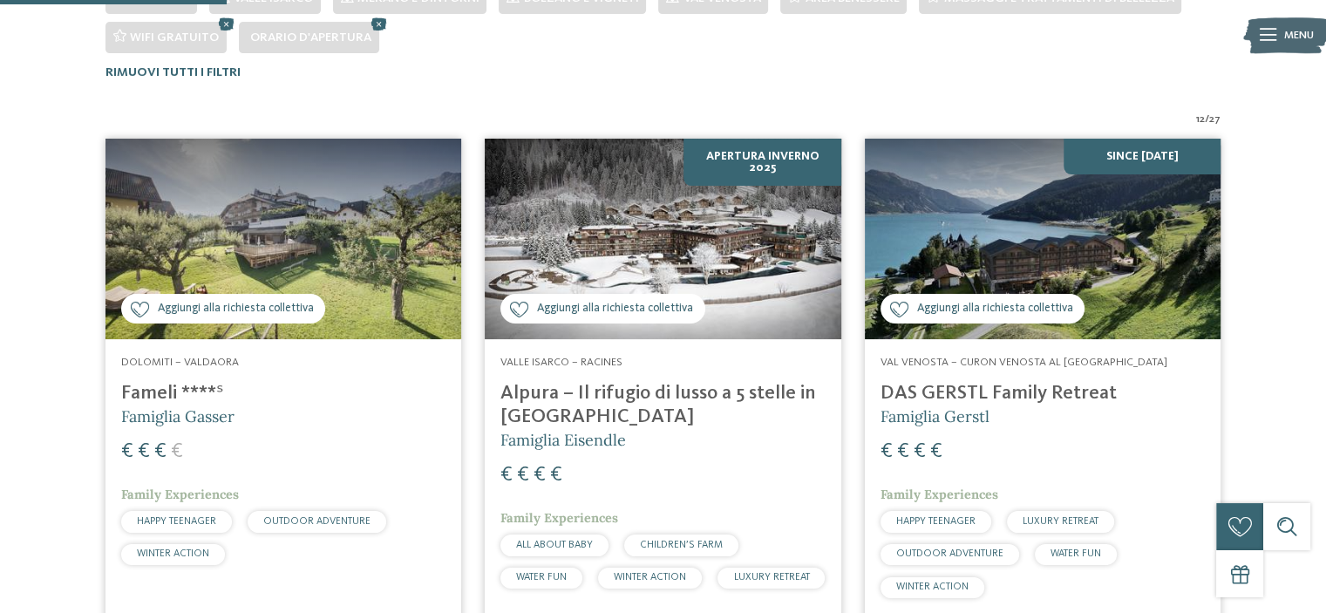
scroll to position [523, 0]
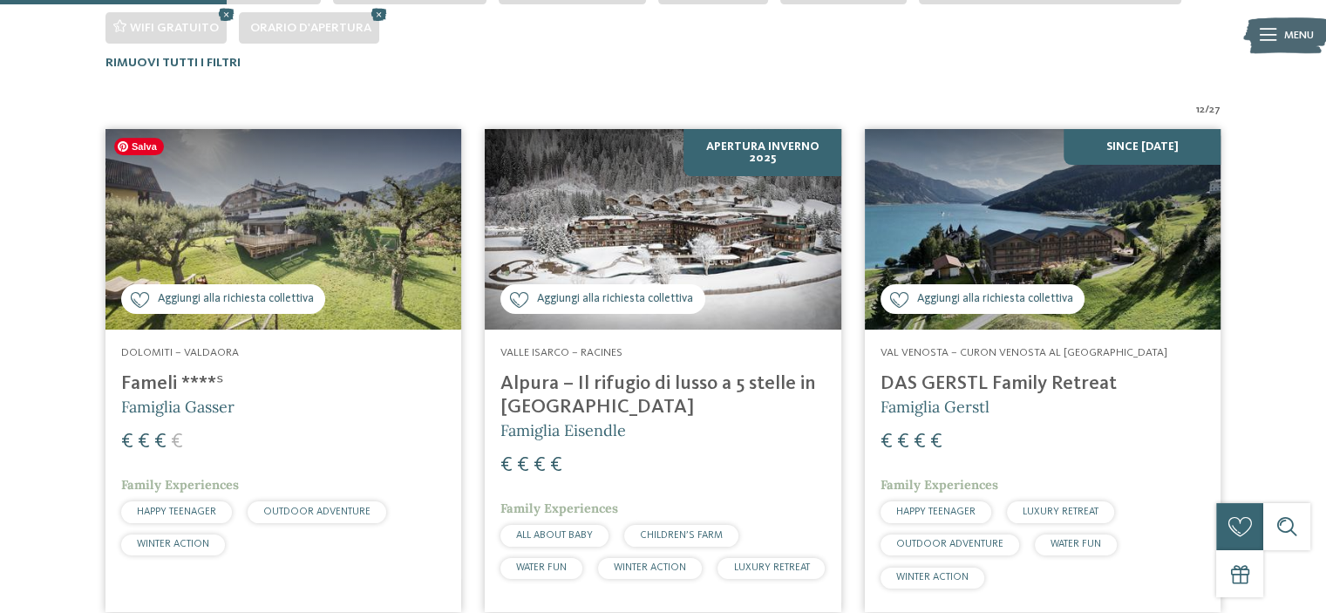
click at [266, 254] on img at bounding box center [283, 229] width 356 height 200
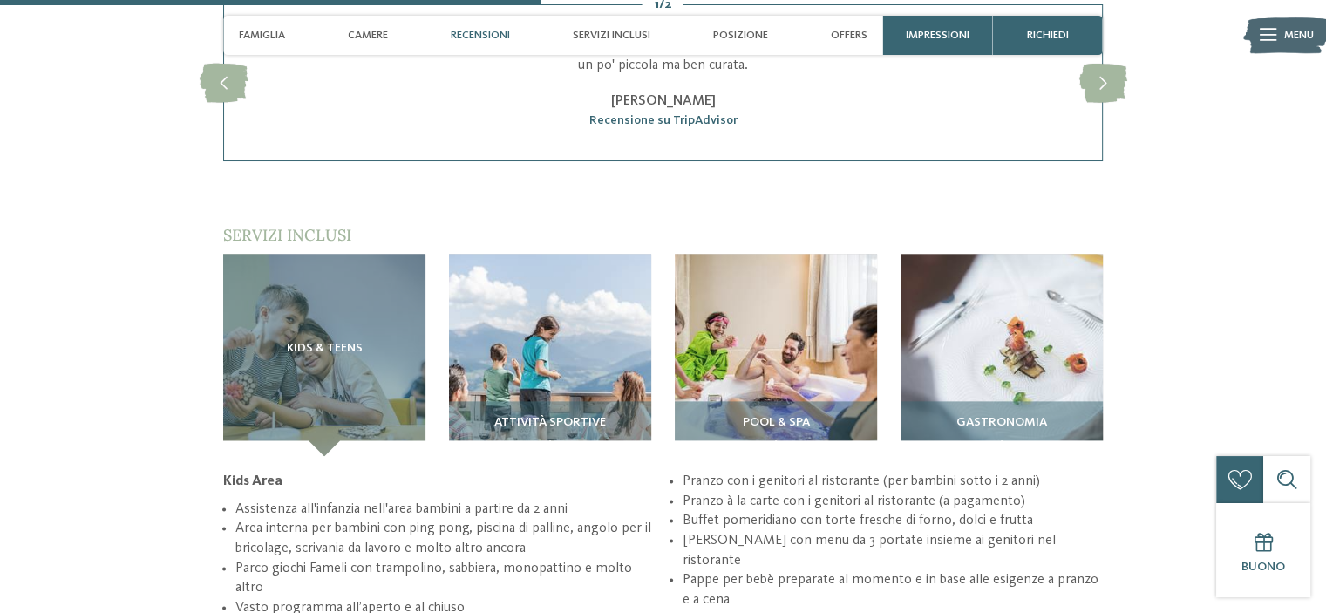
scroll to position [2092, 0]
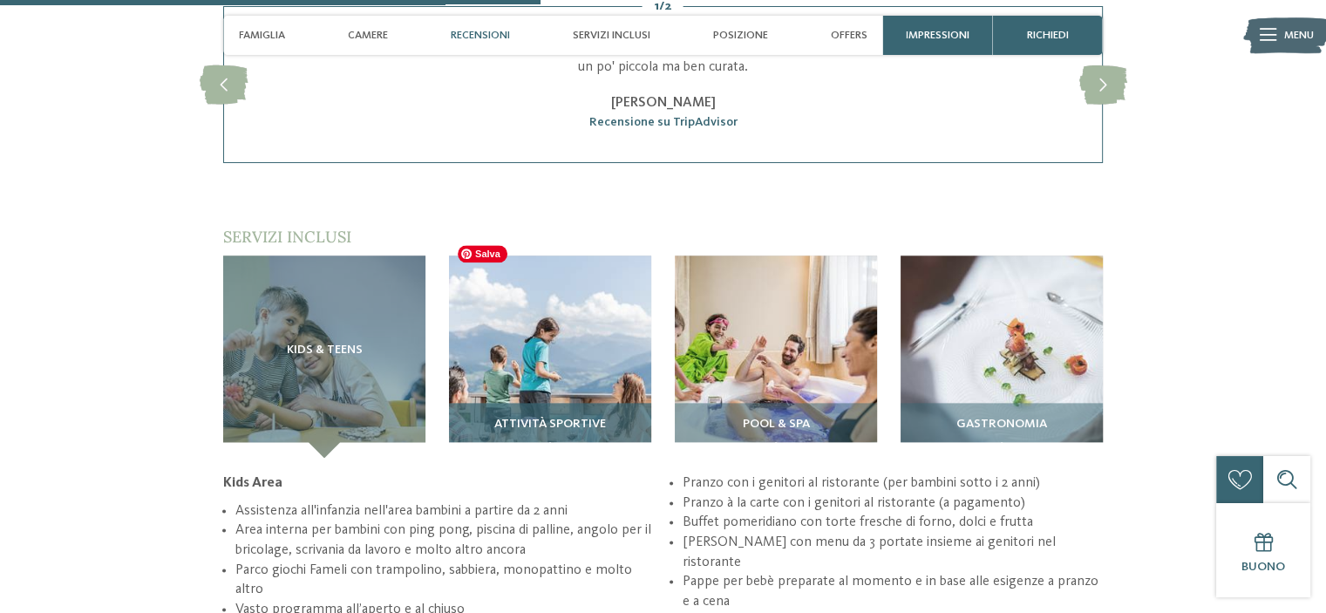
click at [601, 348] on img at bounding box center [550, 356] width 202 height 202
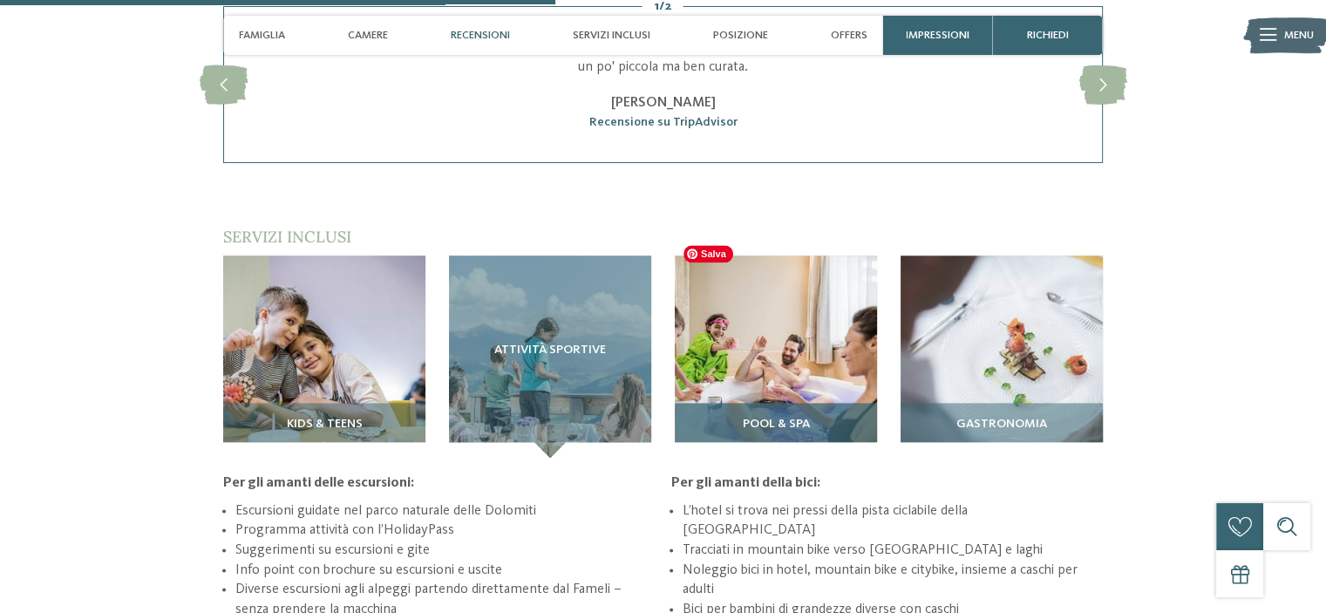
click at [815, 328] on img at bounding box center [776, 356] width 202 height 202
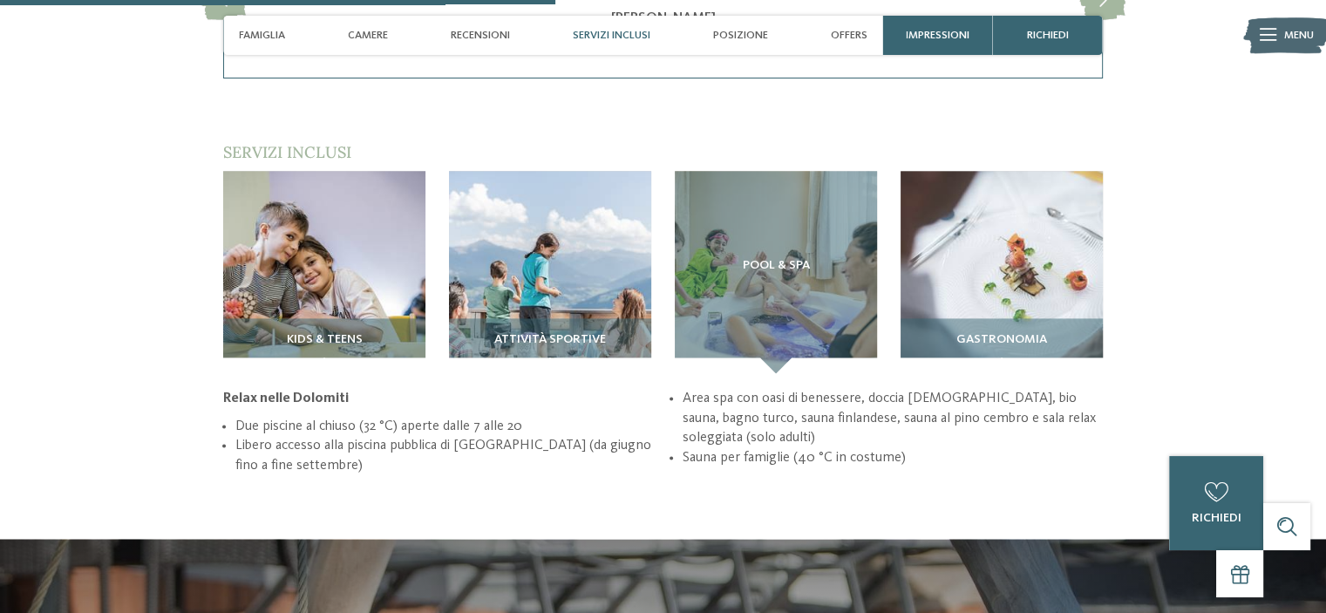
scroll to position [2179, 0]
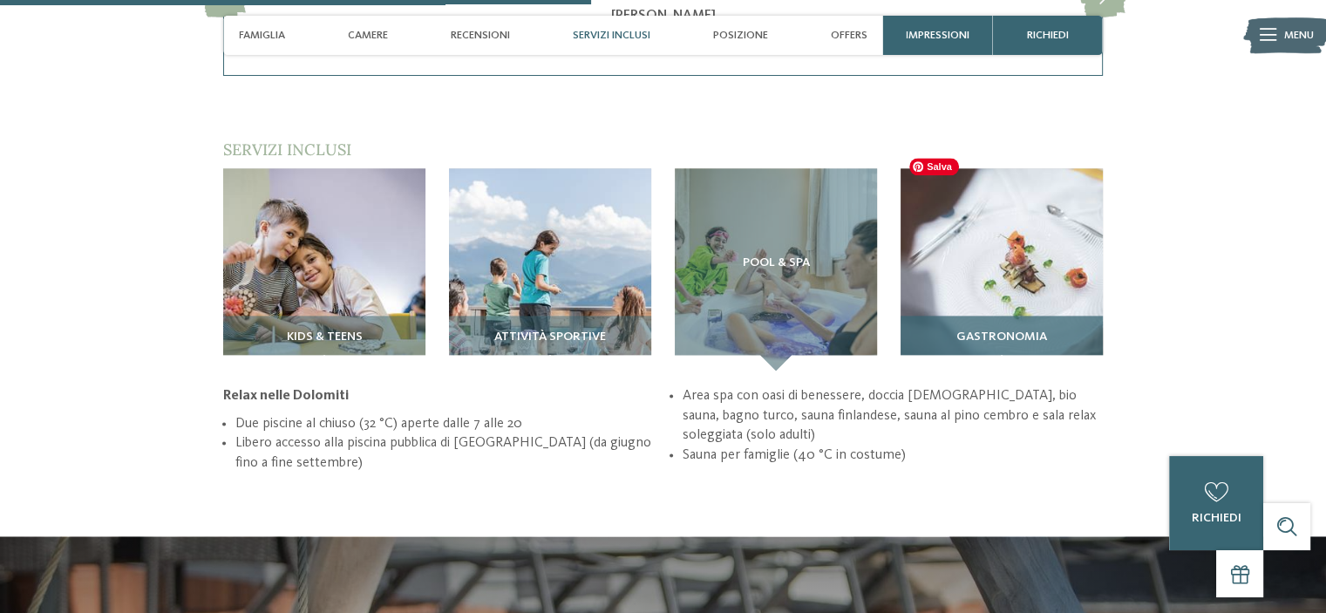
click at [989, 221] on img at bounding box center [1001, 269] width 202 height 202
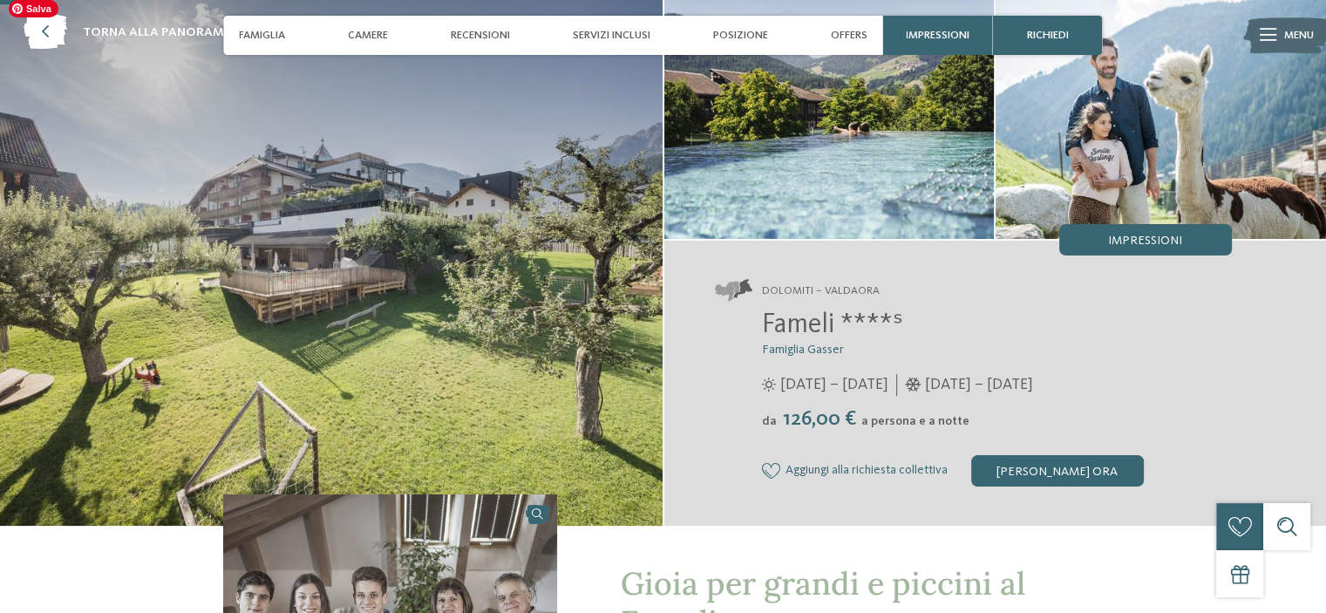
scroll to position [174, 0]
